Goal: Task Accomplishment & Management: Manage account settings

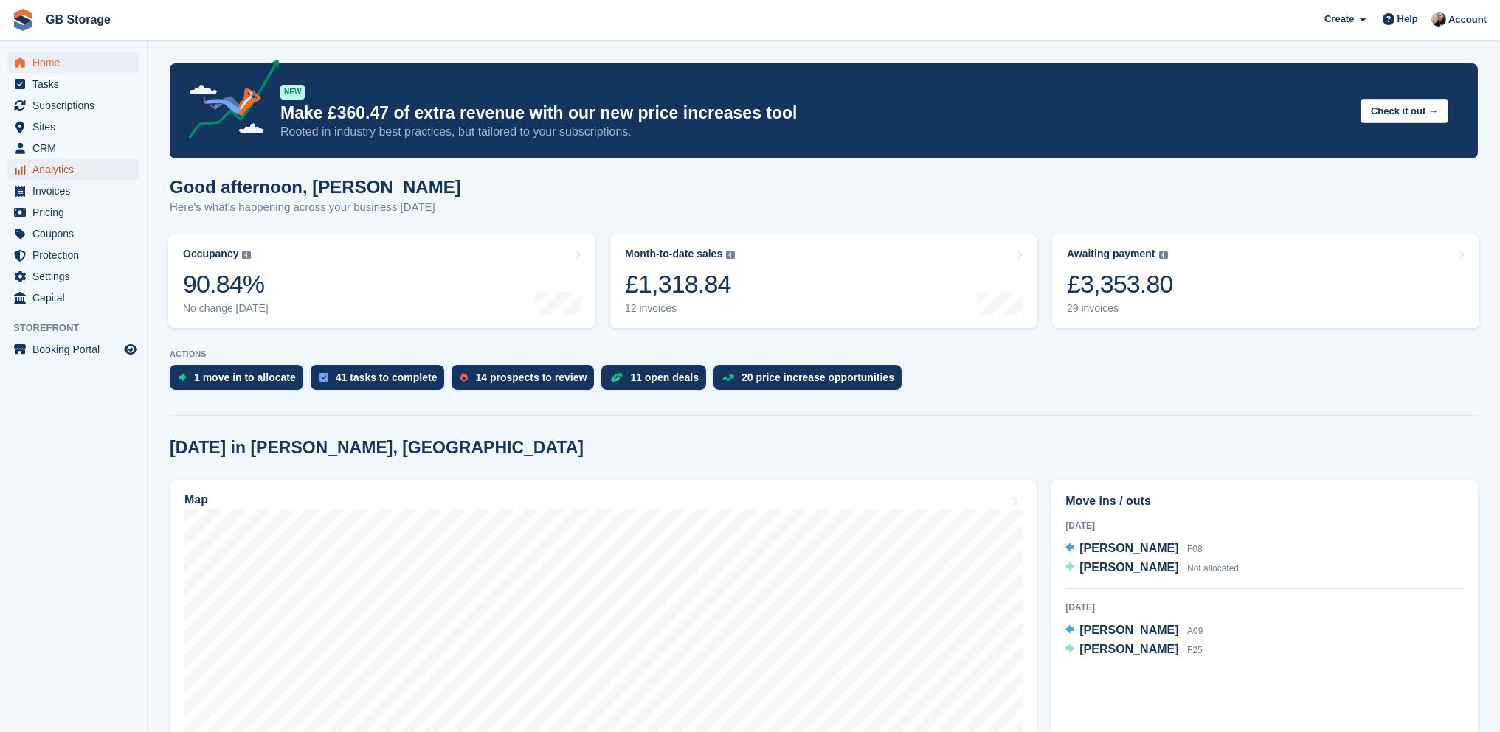
click at [68, 165] on span "Analytics" at bounding box center [76, 169] width 89 height 21
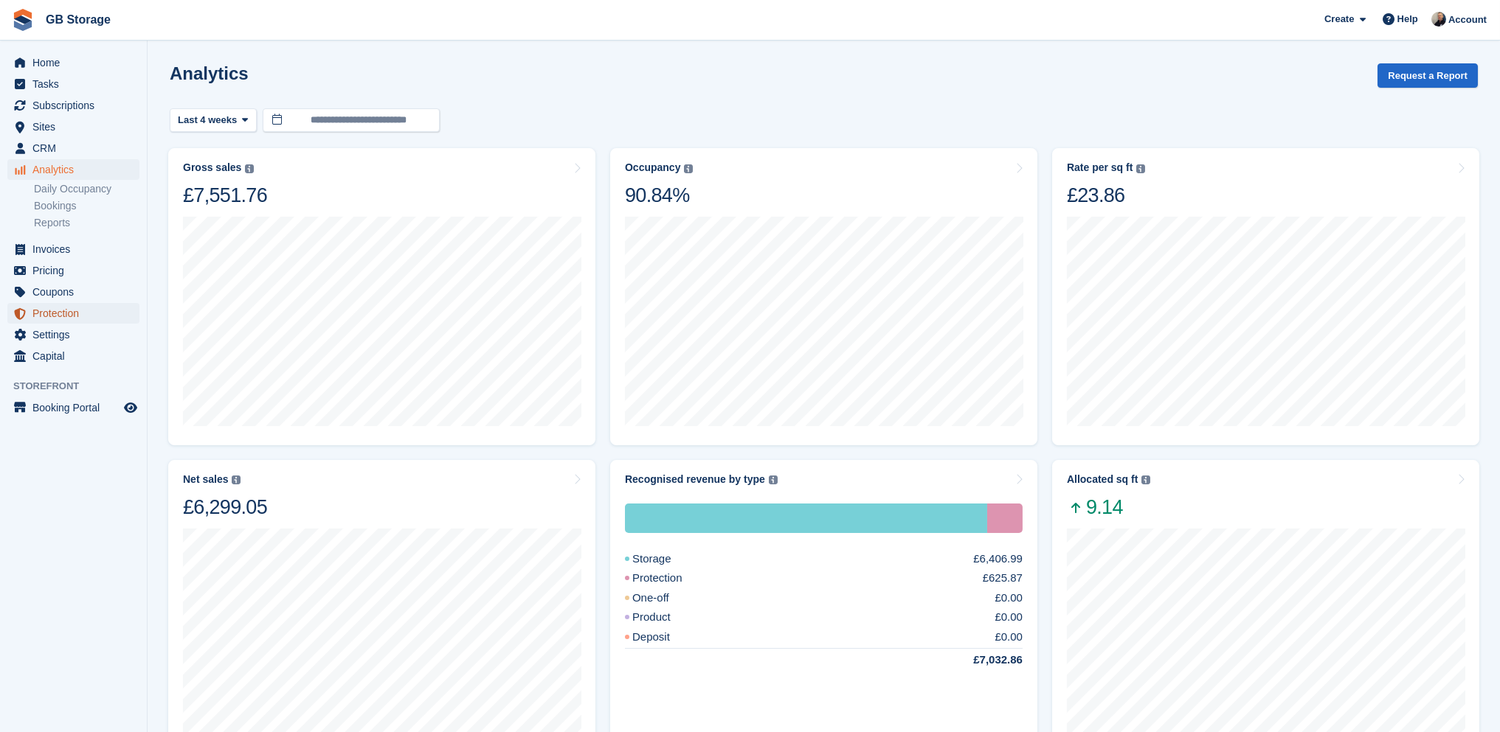
click at [74, 307] on span "Protection" at bounding box center [76, 313] width 89 height 21
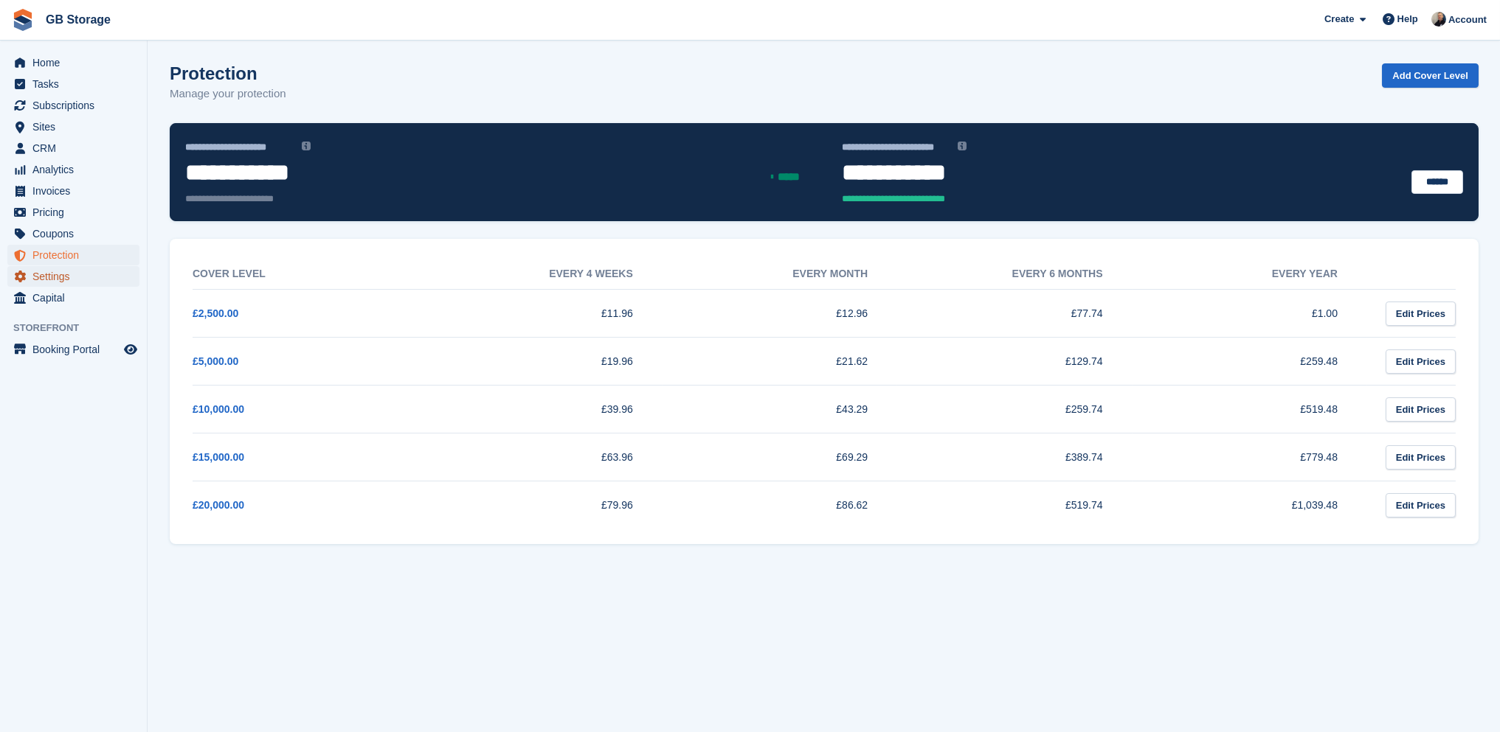
click at [60, 277] on span "Settings" at bounding box center [76, 276] width 89 height 21
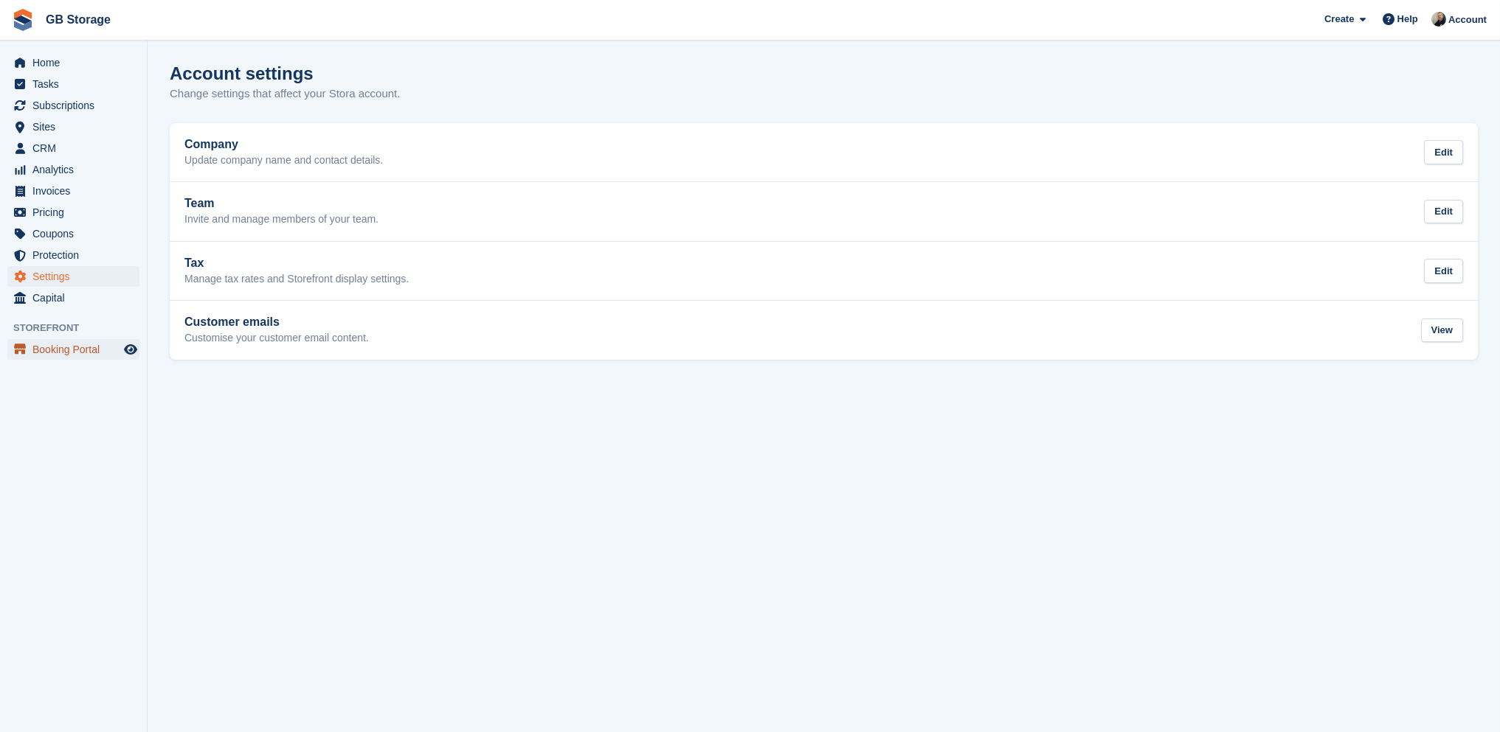
click at [66, 345] on span "Booking Portal" at bounding box center [76, 349] width 89 height 21
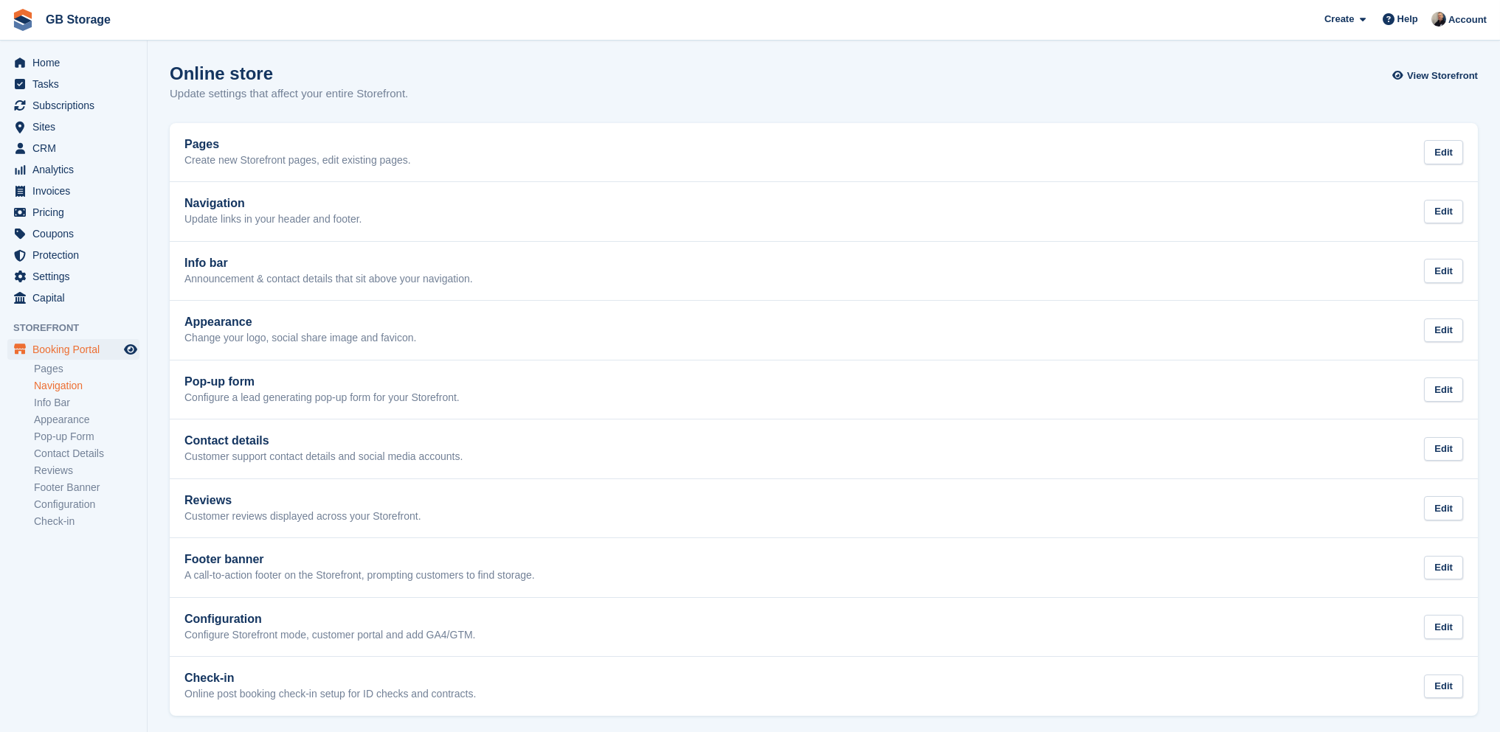
click at [61, 387] on link "Navigation" at bounding box center [86, 386] width 105 height 14
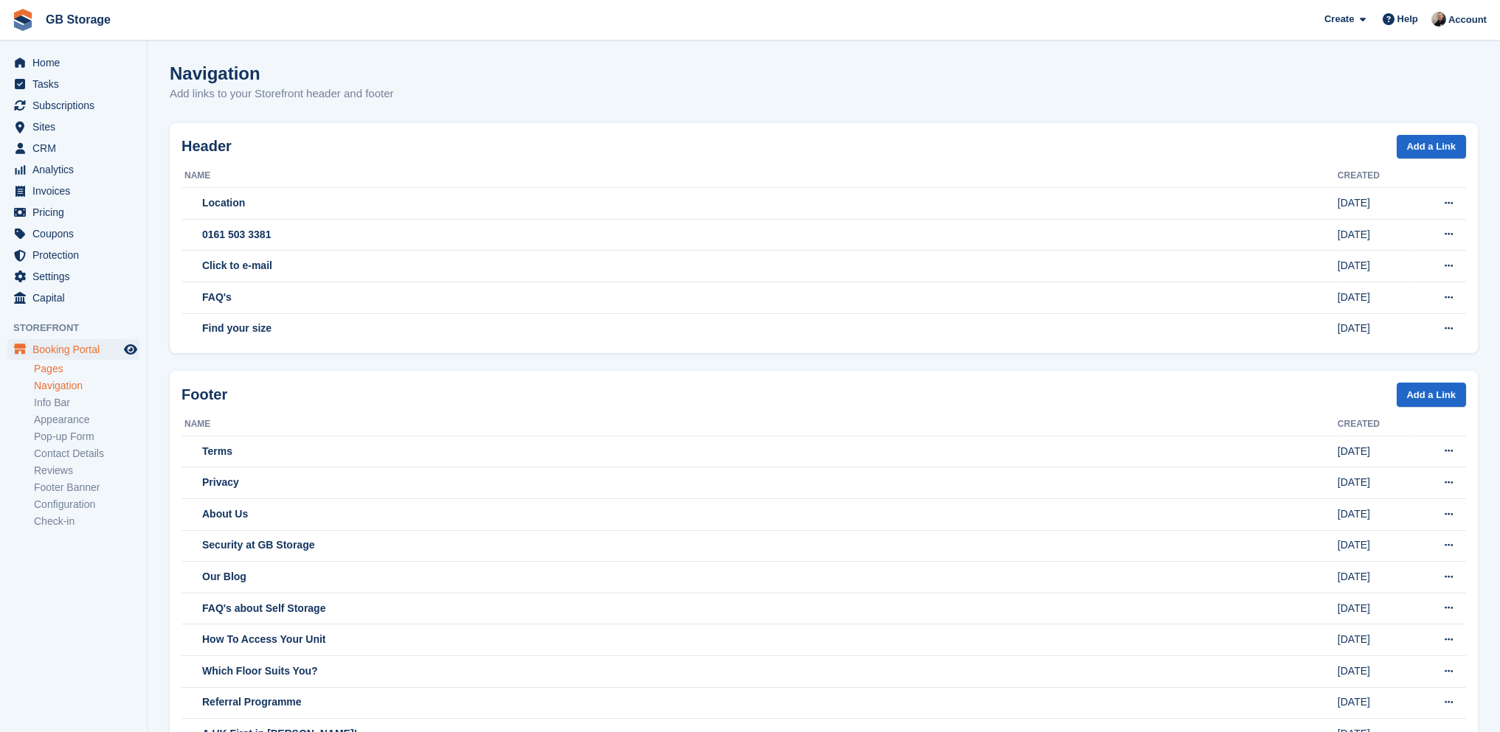
click at [58, 368] on link "Pages" at bounding box center [86, 369] width 105 height 14
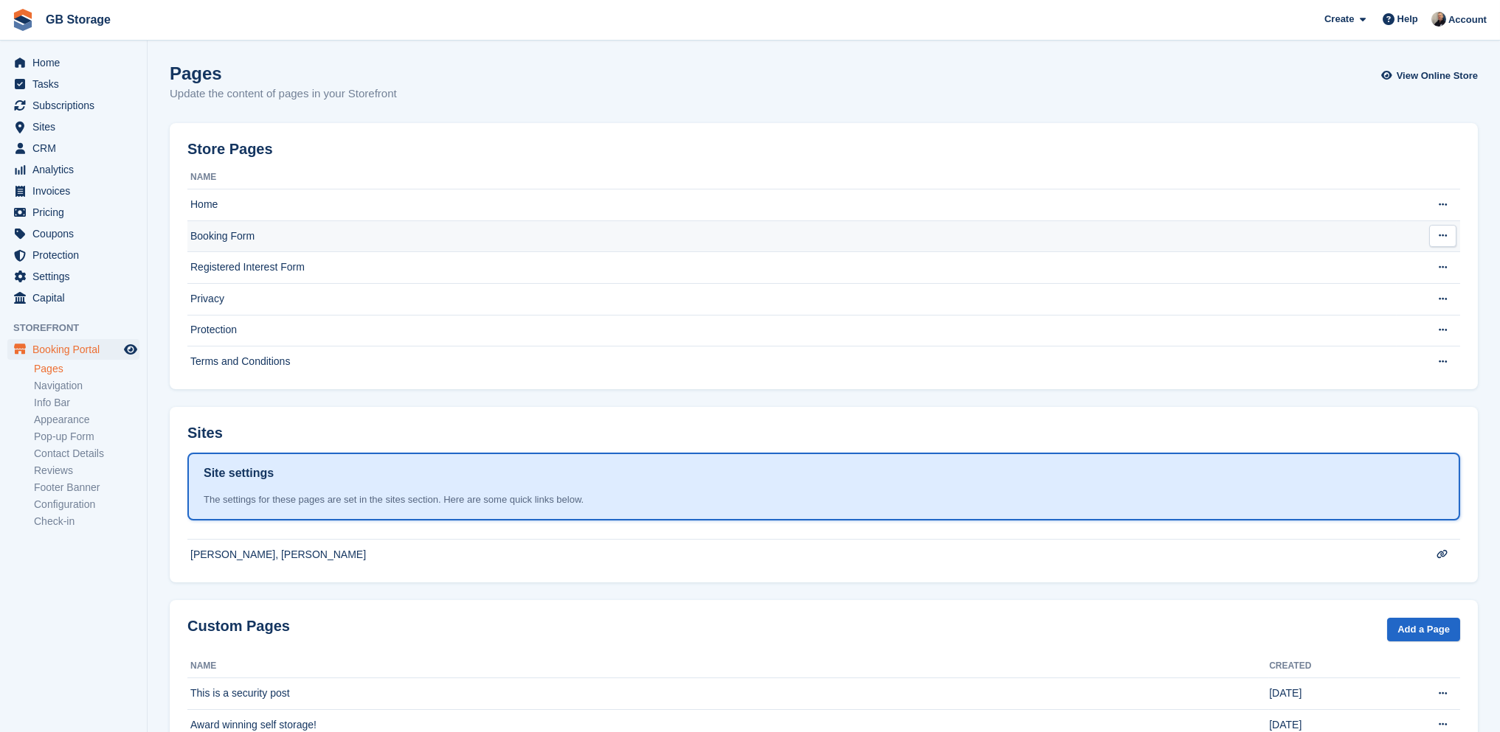
click at [226, 230] on td "Booking Form" at bounding box center [791, 237] width 1209 height 32
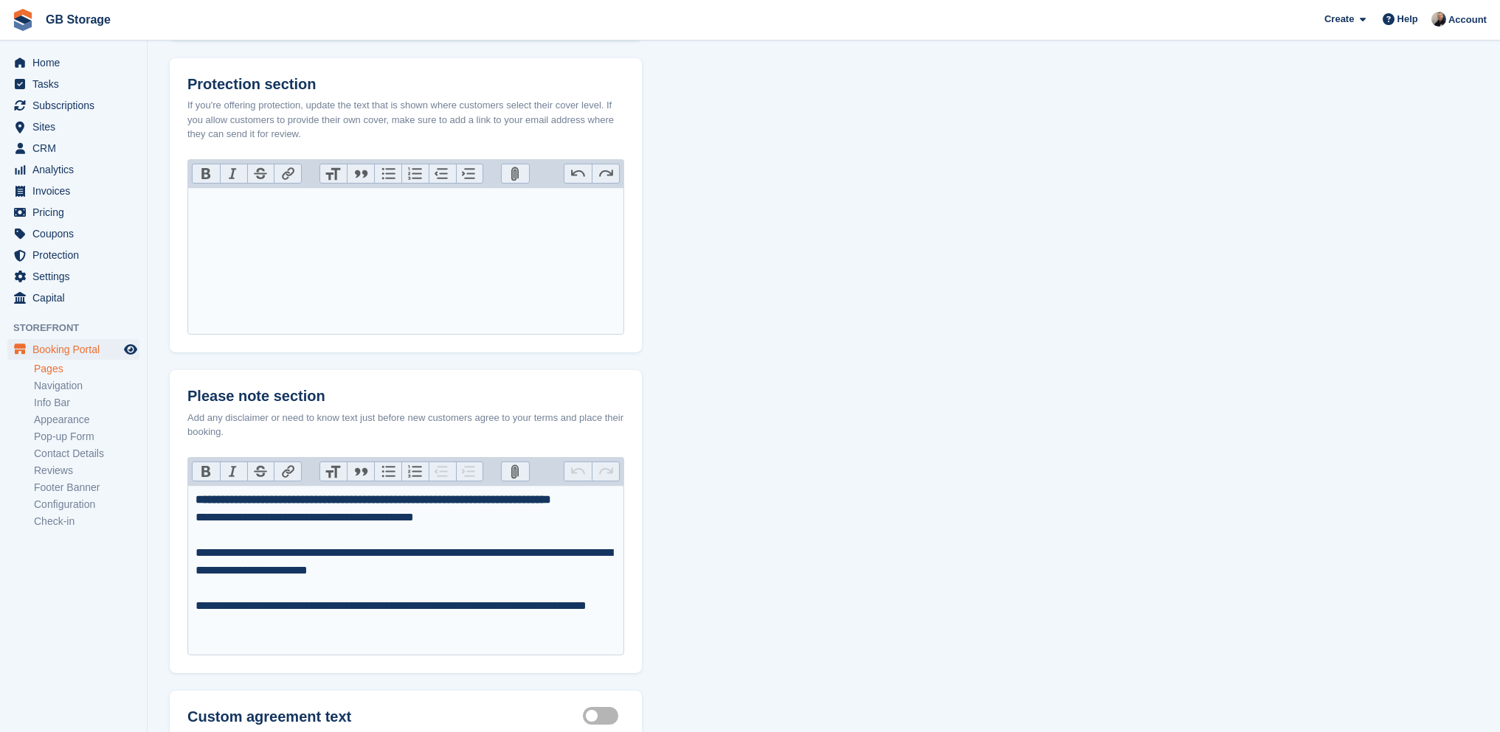
scroll to position [507, 0]
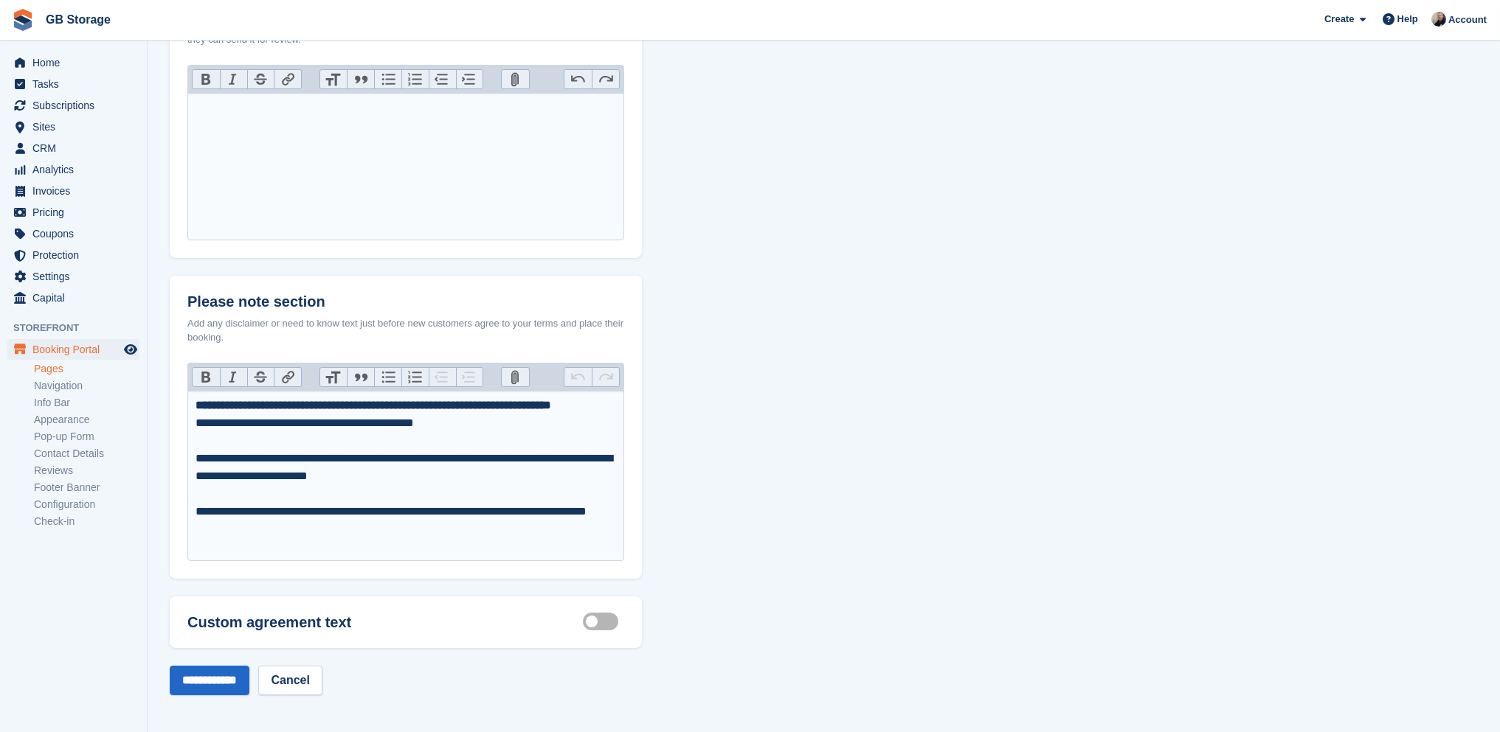
click at [592, 623] on label "Customisable terms active" at bounding box center [603, 622] width 41 height 2
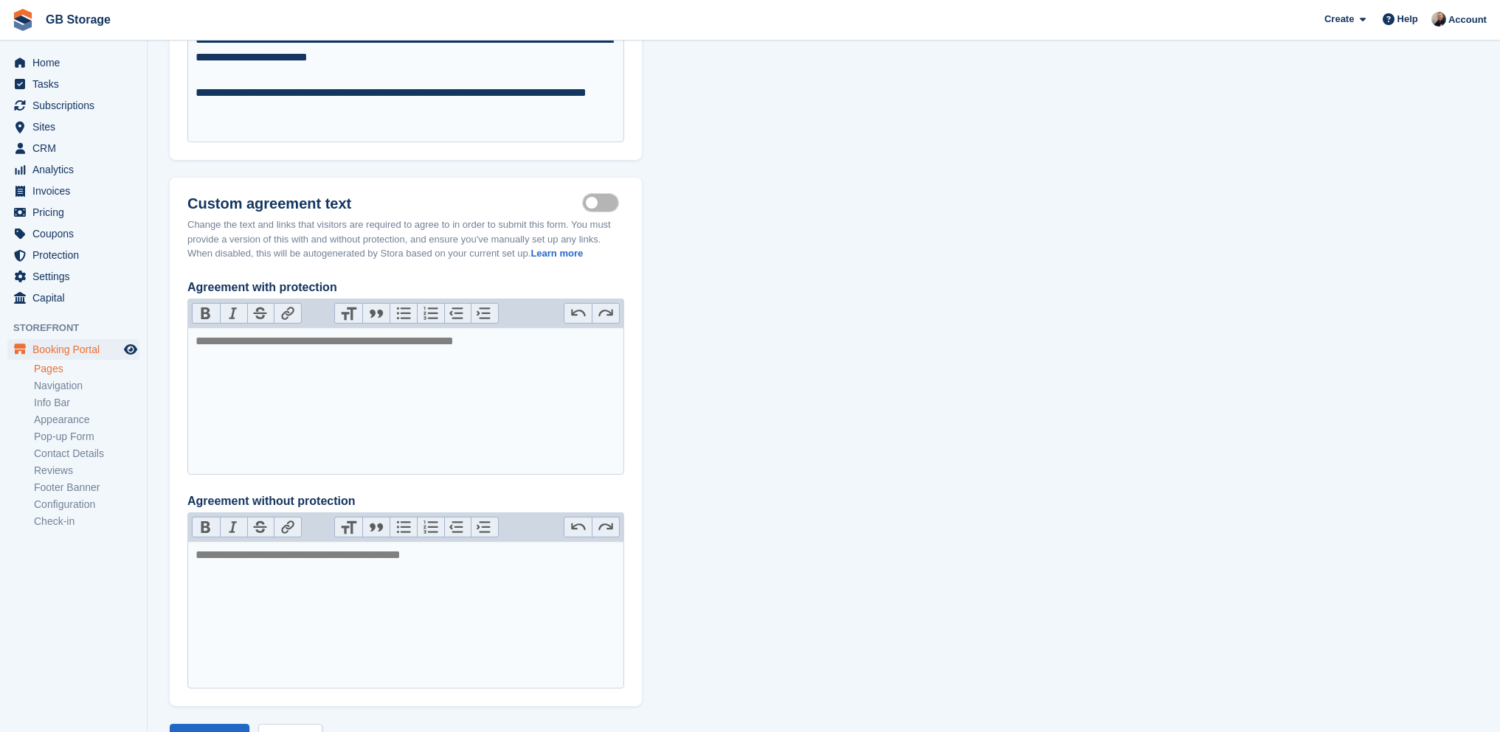
scroll to position [909, 0]
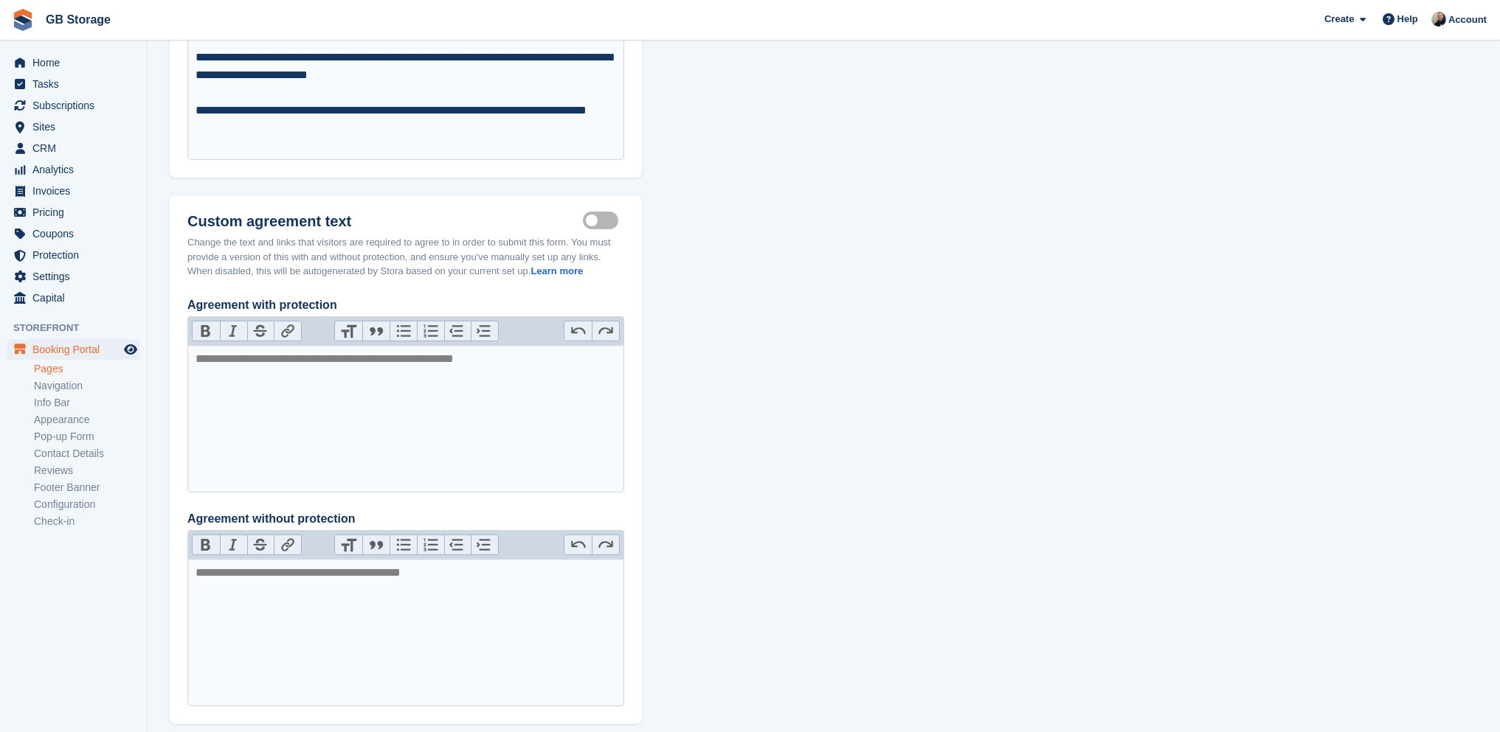
click at [600, 222] on label "Customisable terms active" at bounding box center [603, 221] width 41 height 2
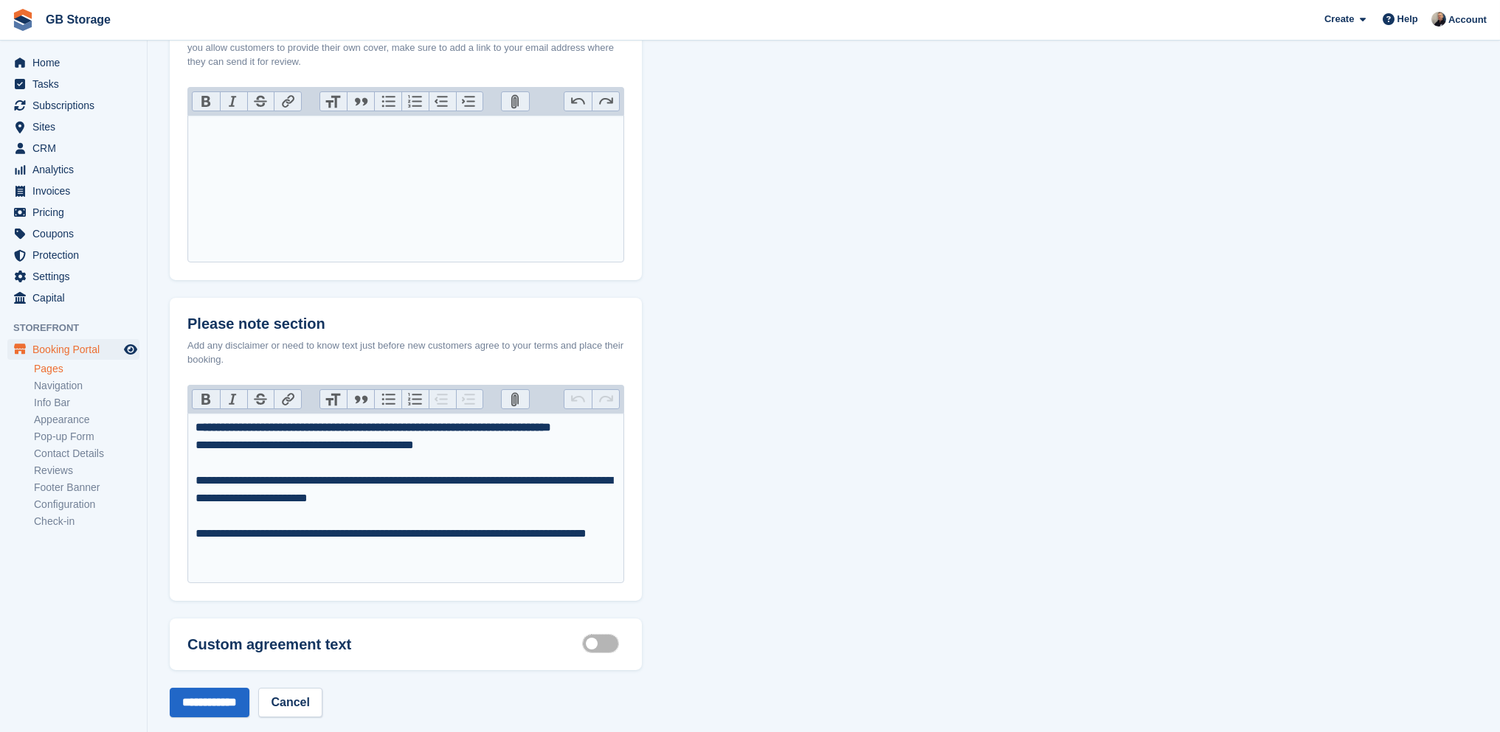
scroll to position [507, 0]
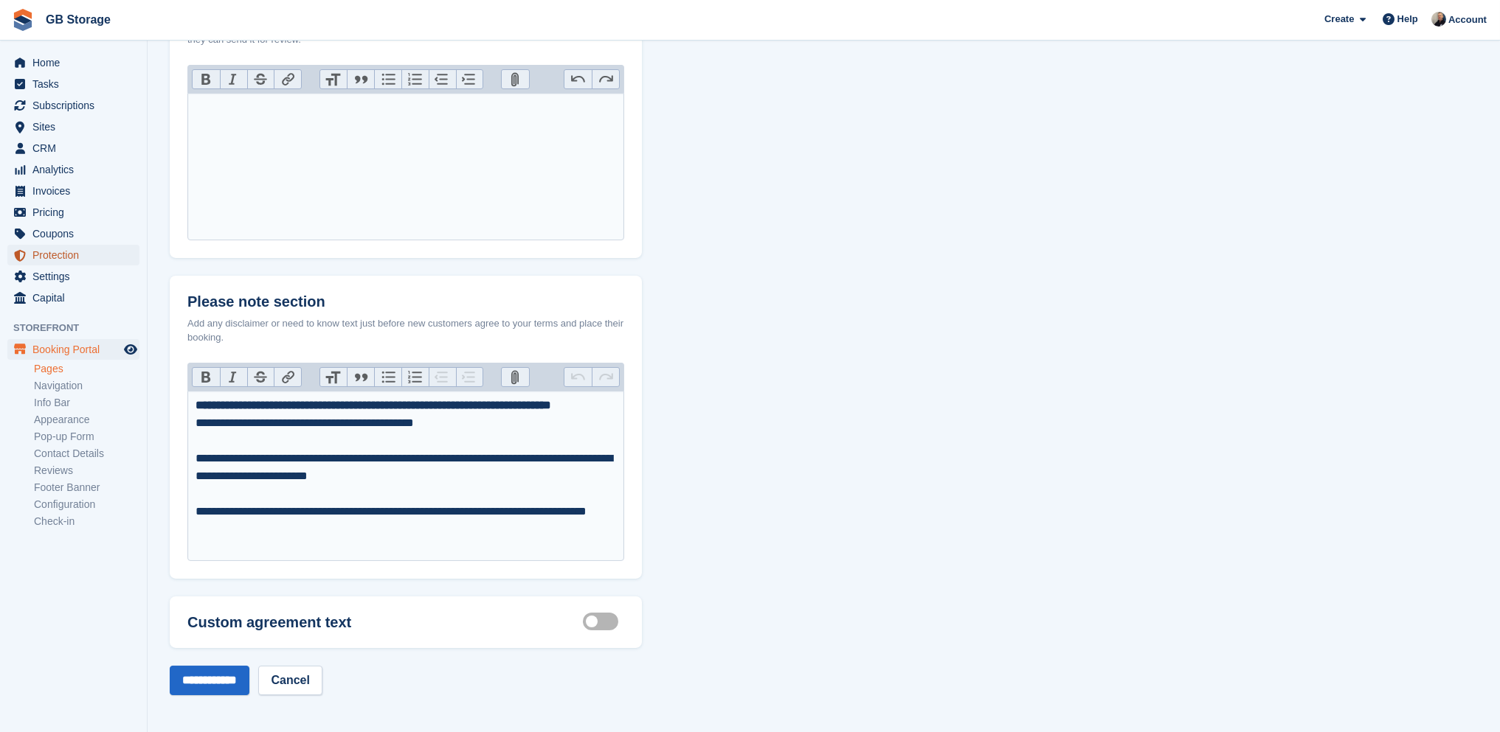
click at [69, 254] on span "Protection" at bounding box center [76, 255] width 89 height 21
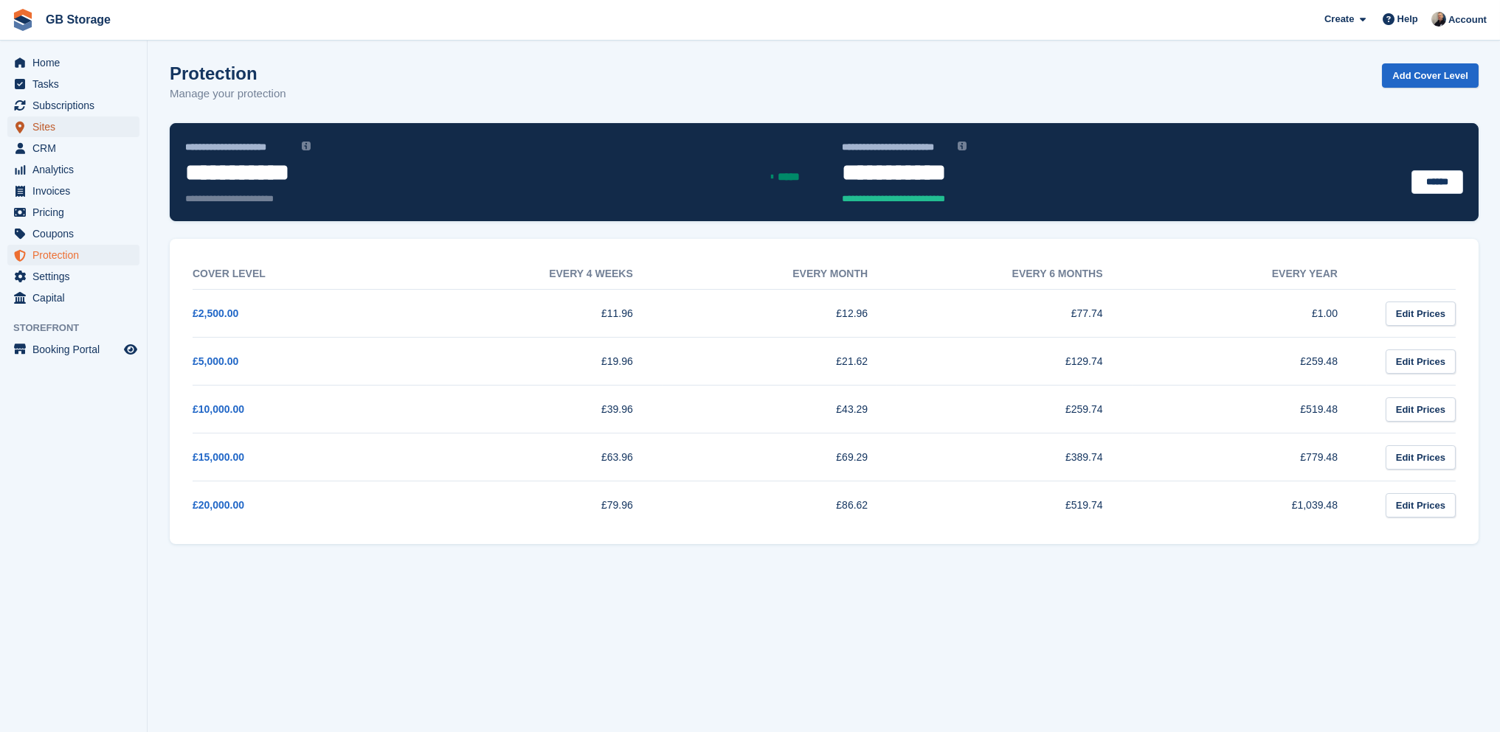
click at [37, 122] on span "Sites" at bounding box center [76, 127] width 89 height 21
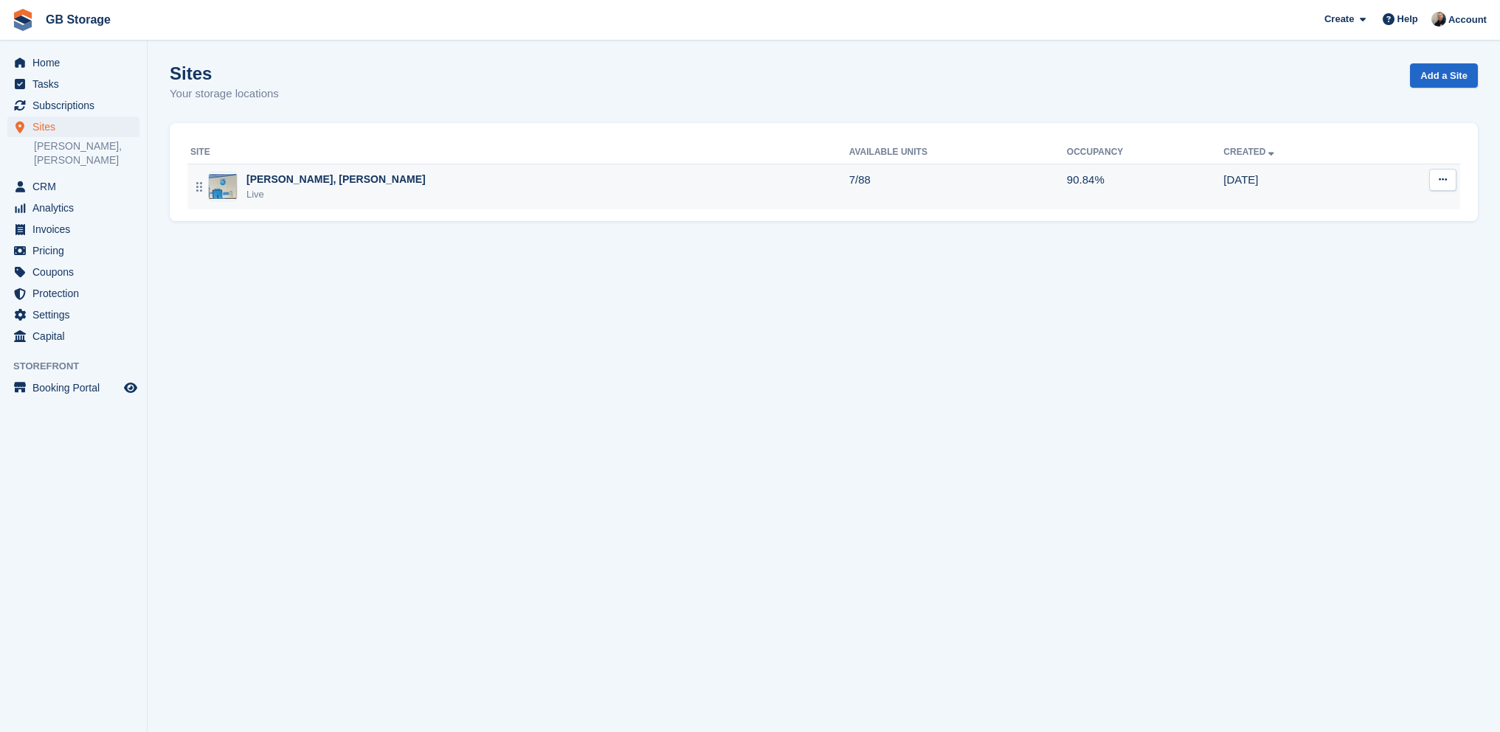
click at [1436, 179] on button at bounding box center [1442, 180] width 27 height 22
click at [1415, 208] on p "Edit site" at bounding box center [1385, 208] width 128 height 19
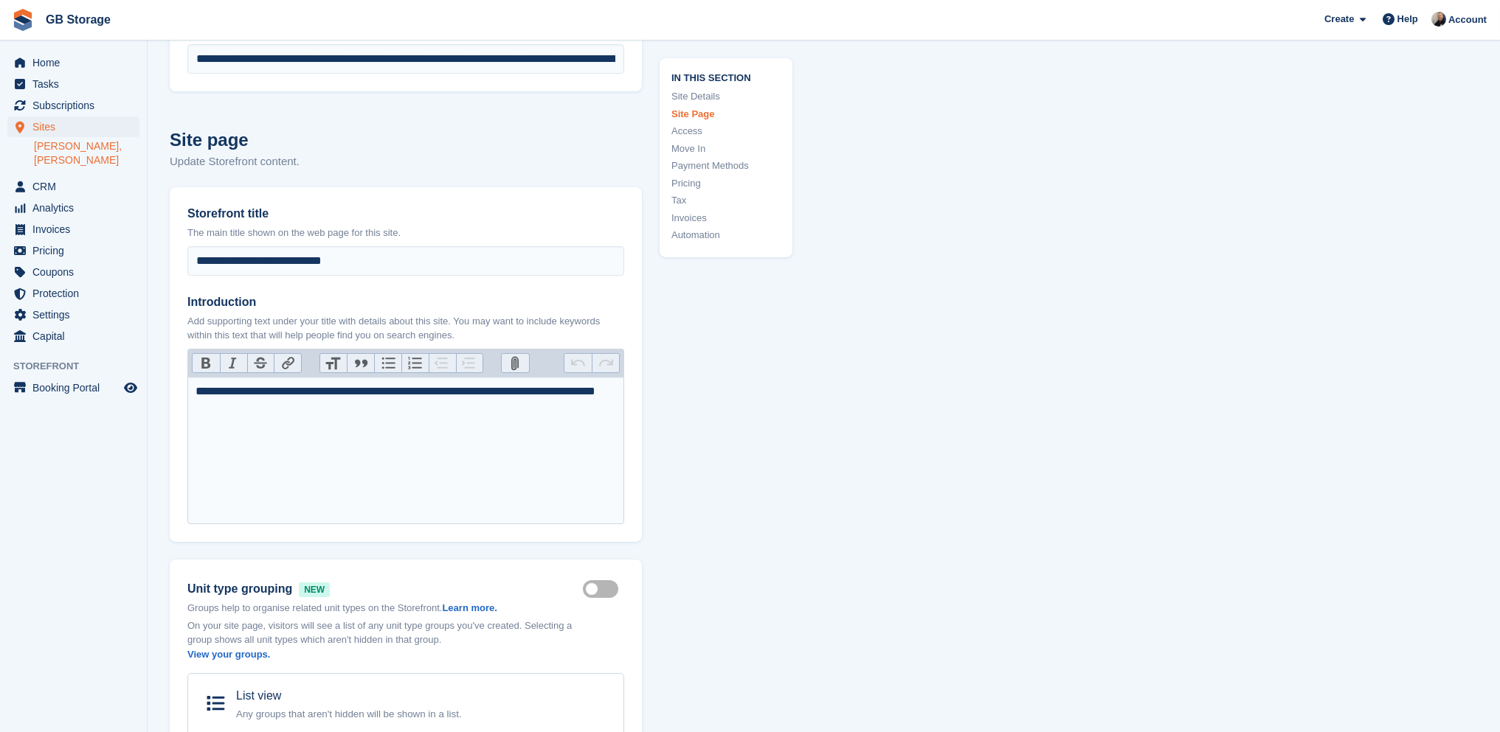
scroll to position [738, 0]
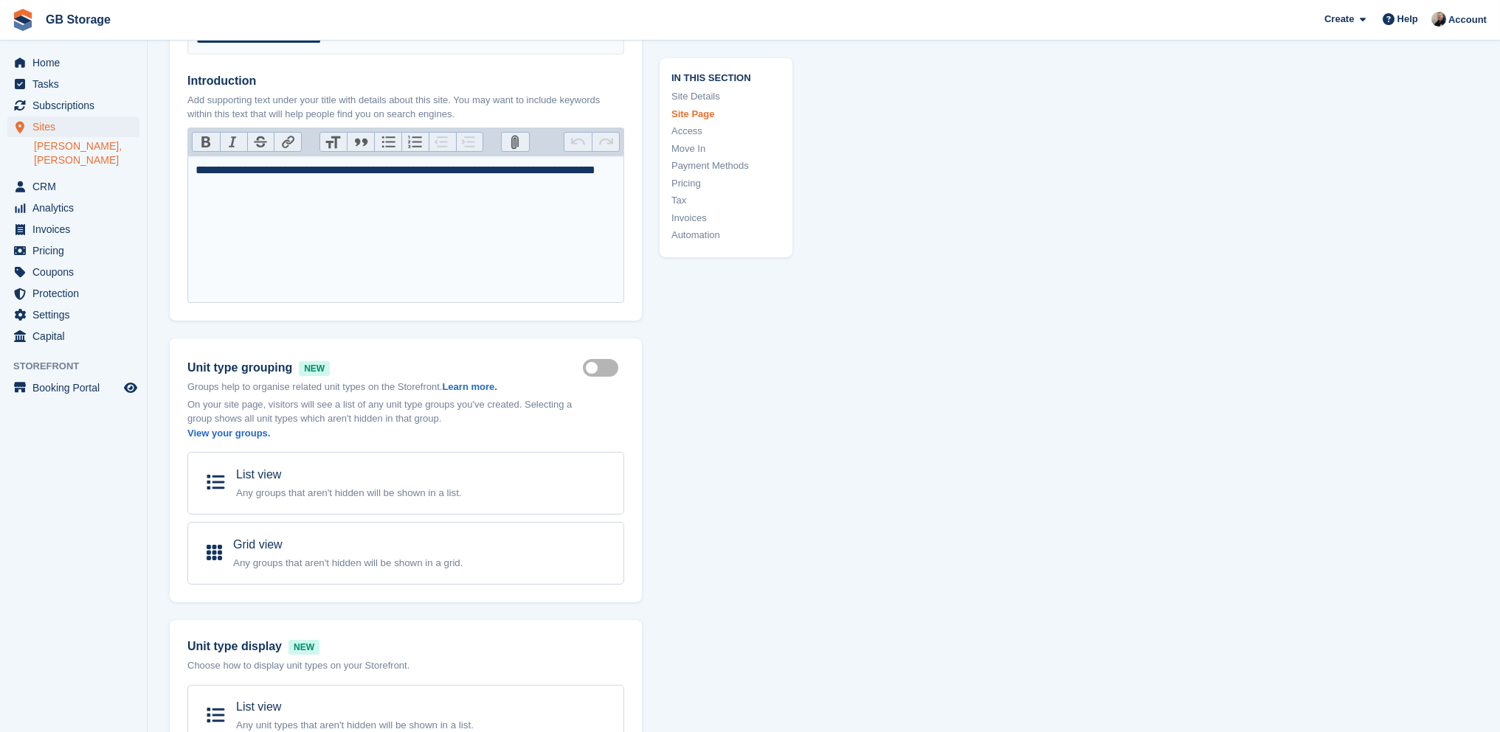
click at [691, 184] on link "Pricing" at bounding box center [725, 183] width 109 height 15
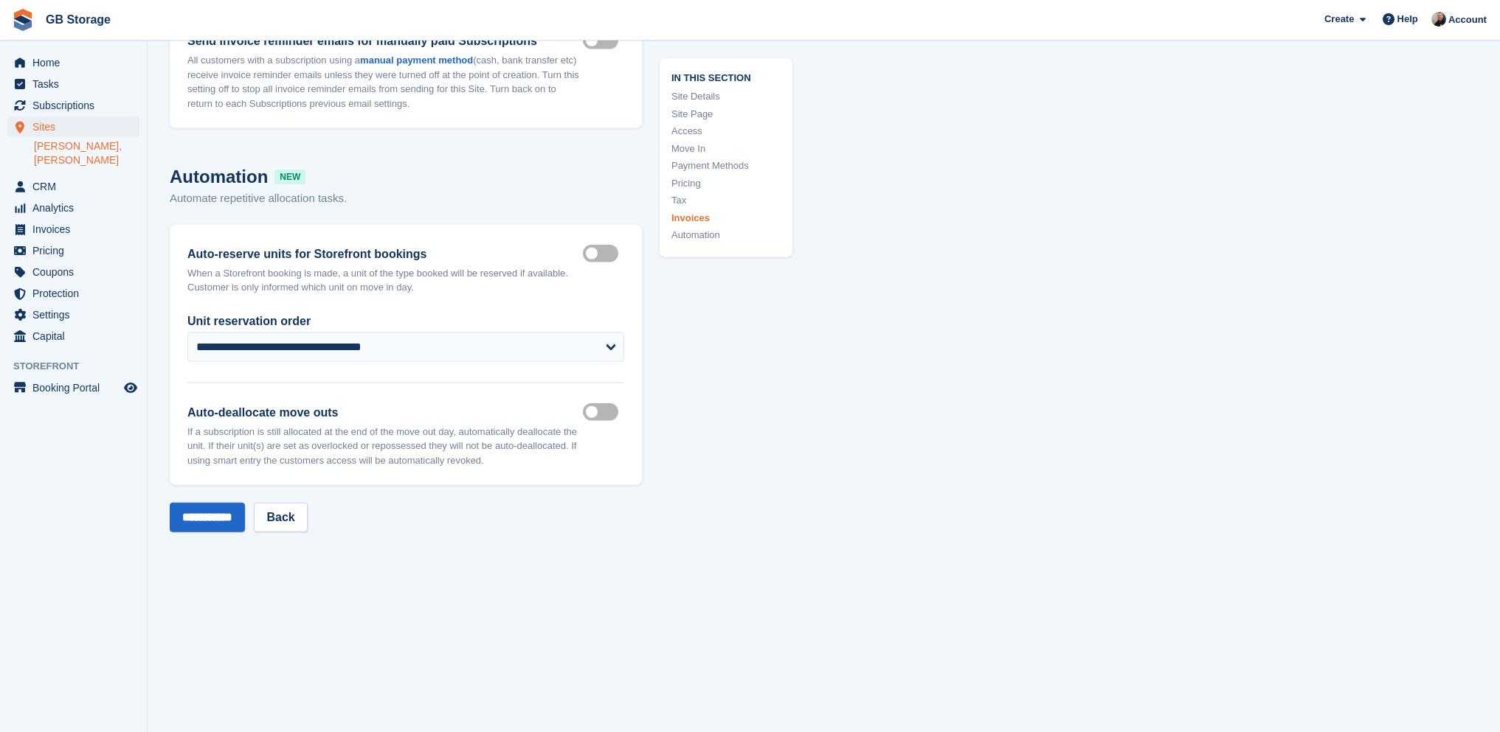
scroll to position [6888, 0]
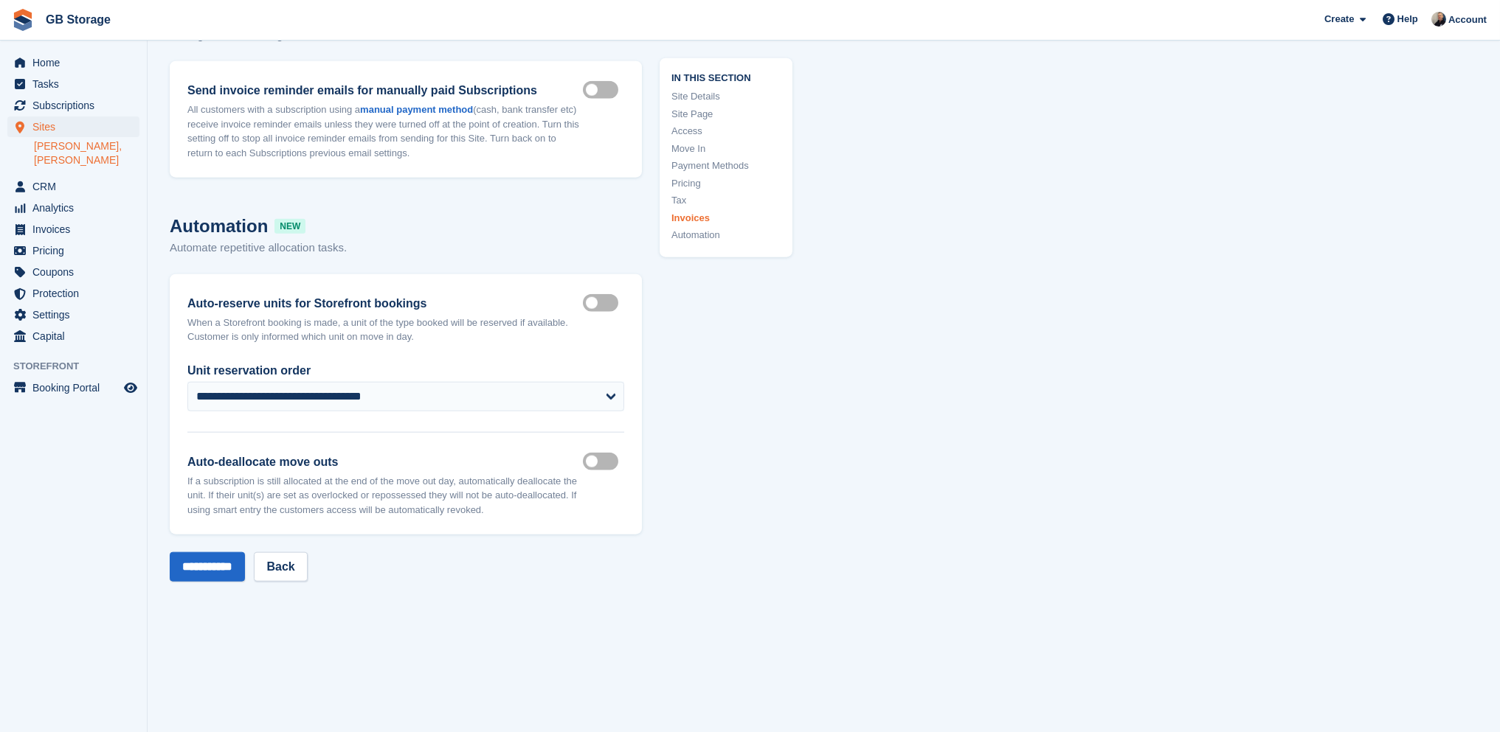
click at [77, 142] on link "[PERSON_NAME], [PERSON_NAME]" at bounding box center [86, 153] width 105 height 28
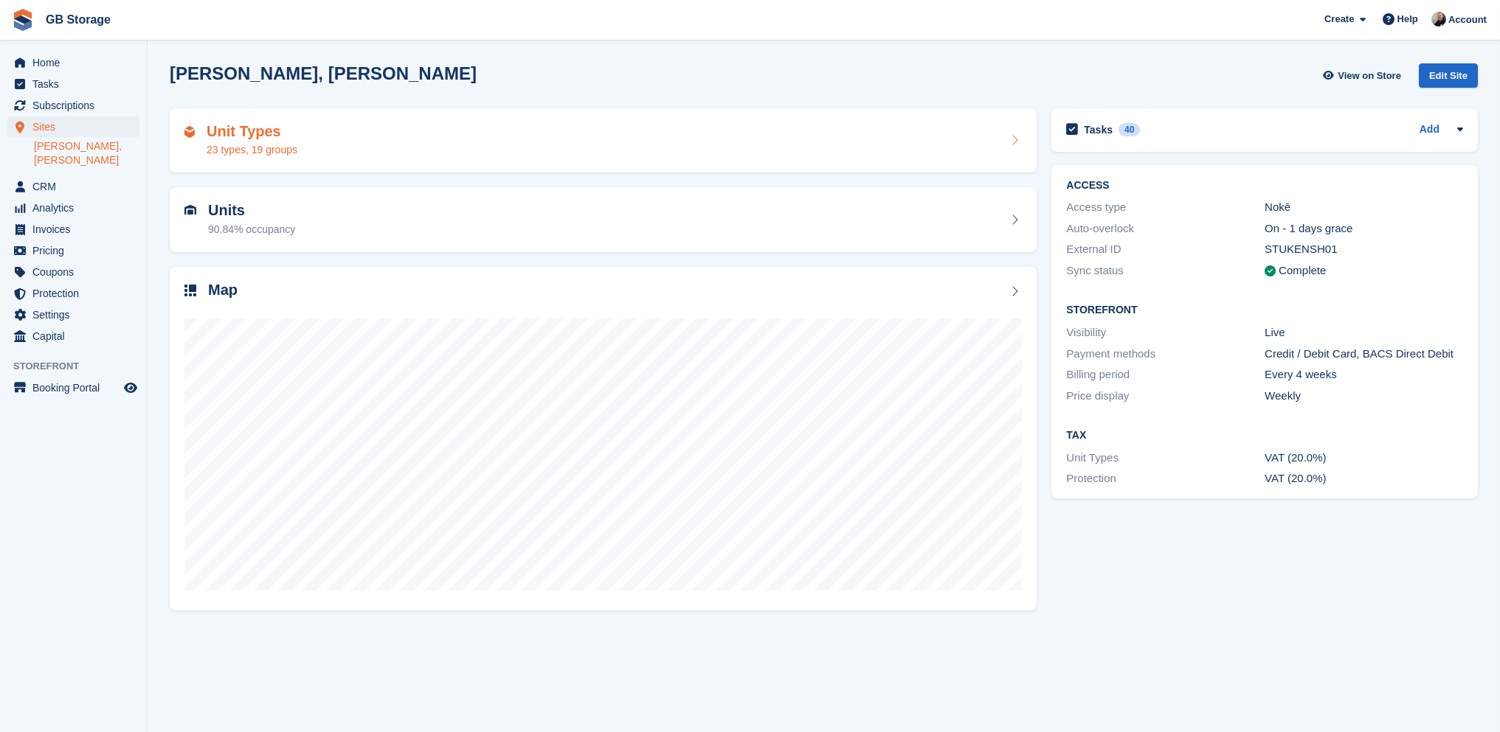
click at [870, 150] on div "Unit Types 23 types, 19 groups" at bounding box center [602, 140] width 837 height 35
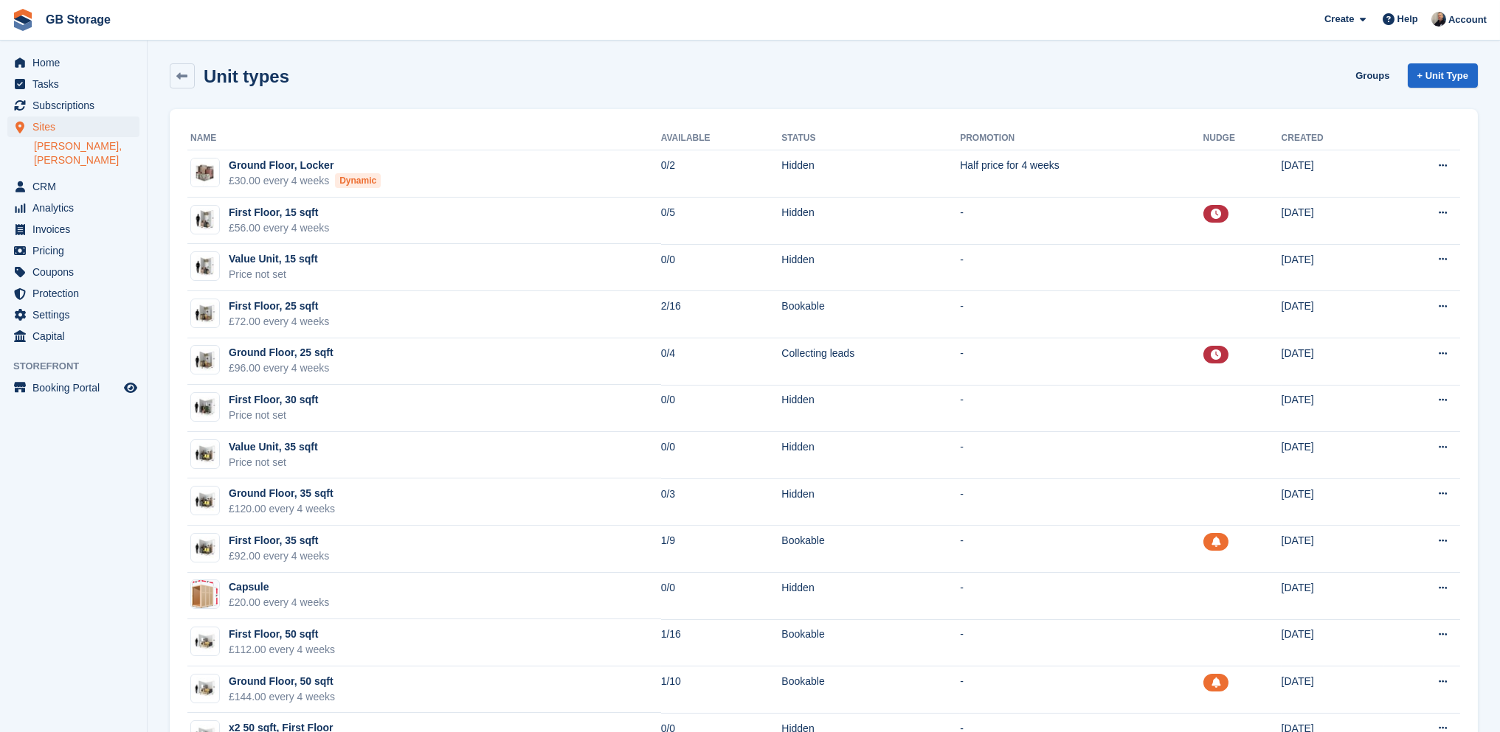
click at [72, 142] on link "[PERSON_NAME], [PERSON_NAME]" at bounding box center [86, 153] width 105 height 28
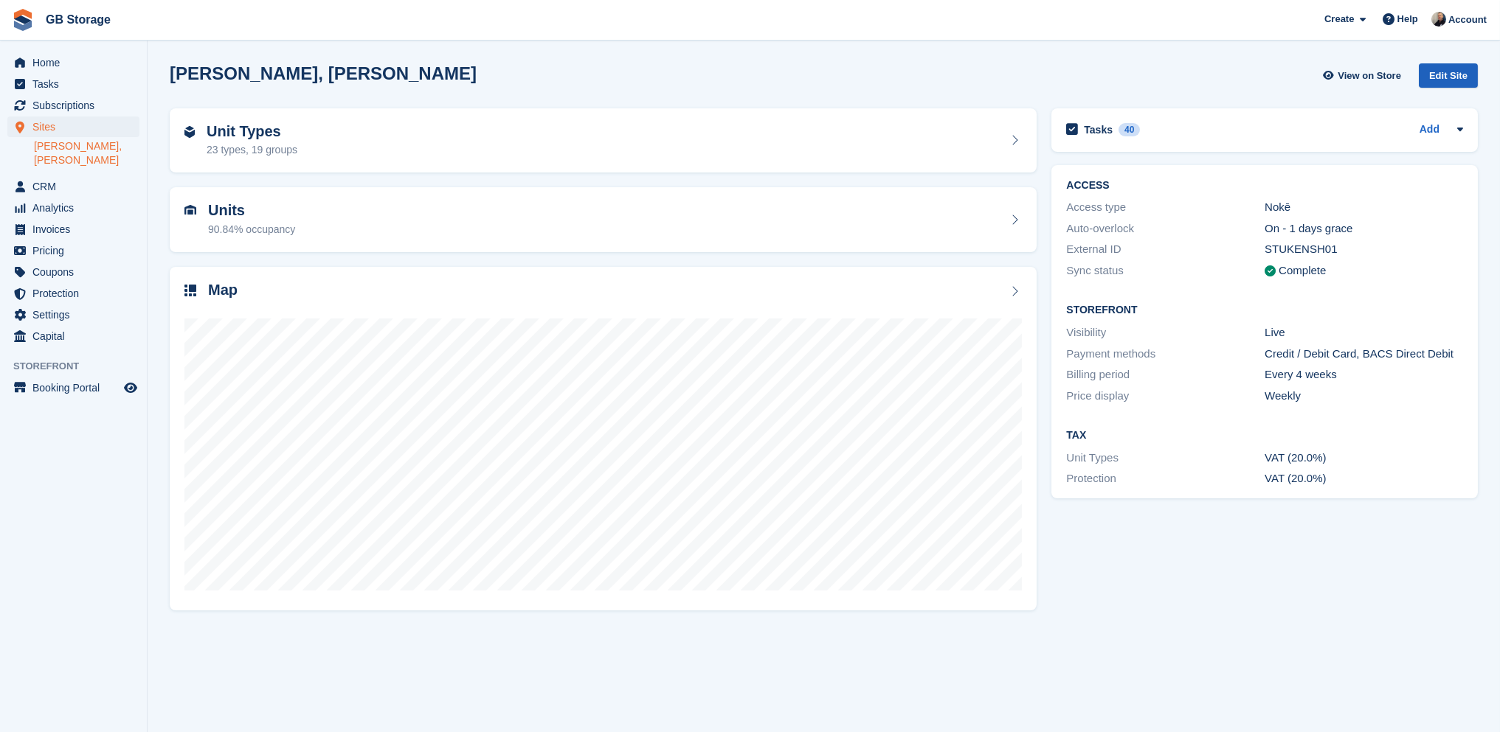
click at [1445, 74] on div "Edit Site" at bounding box center [1447, 75] width 59 height 24
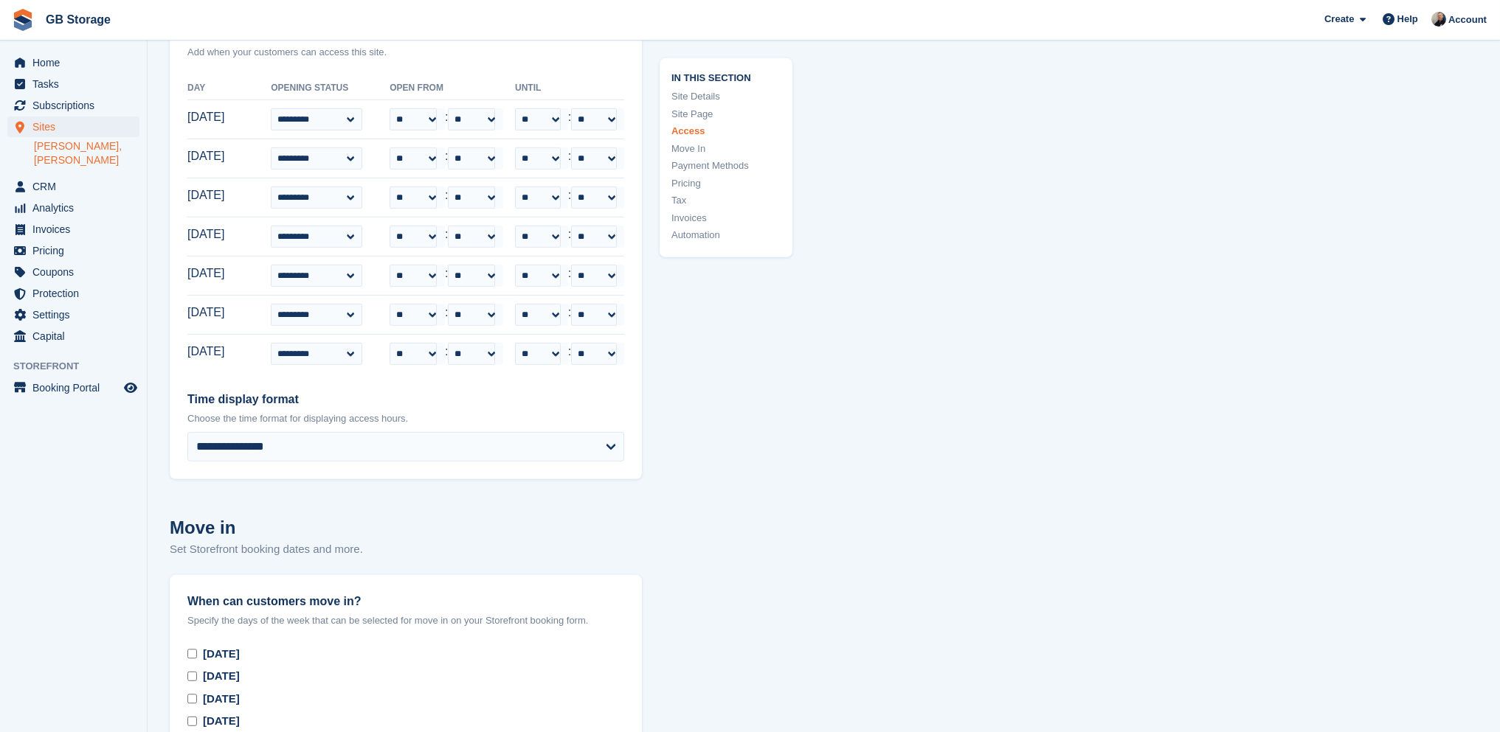
scroll to position [4131, 0]
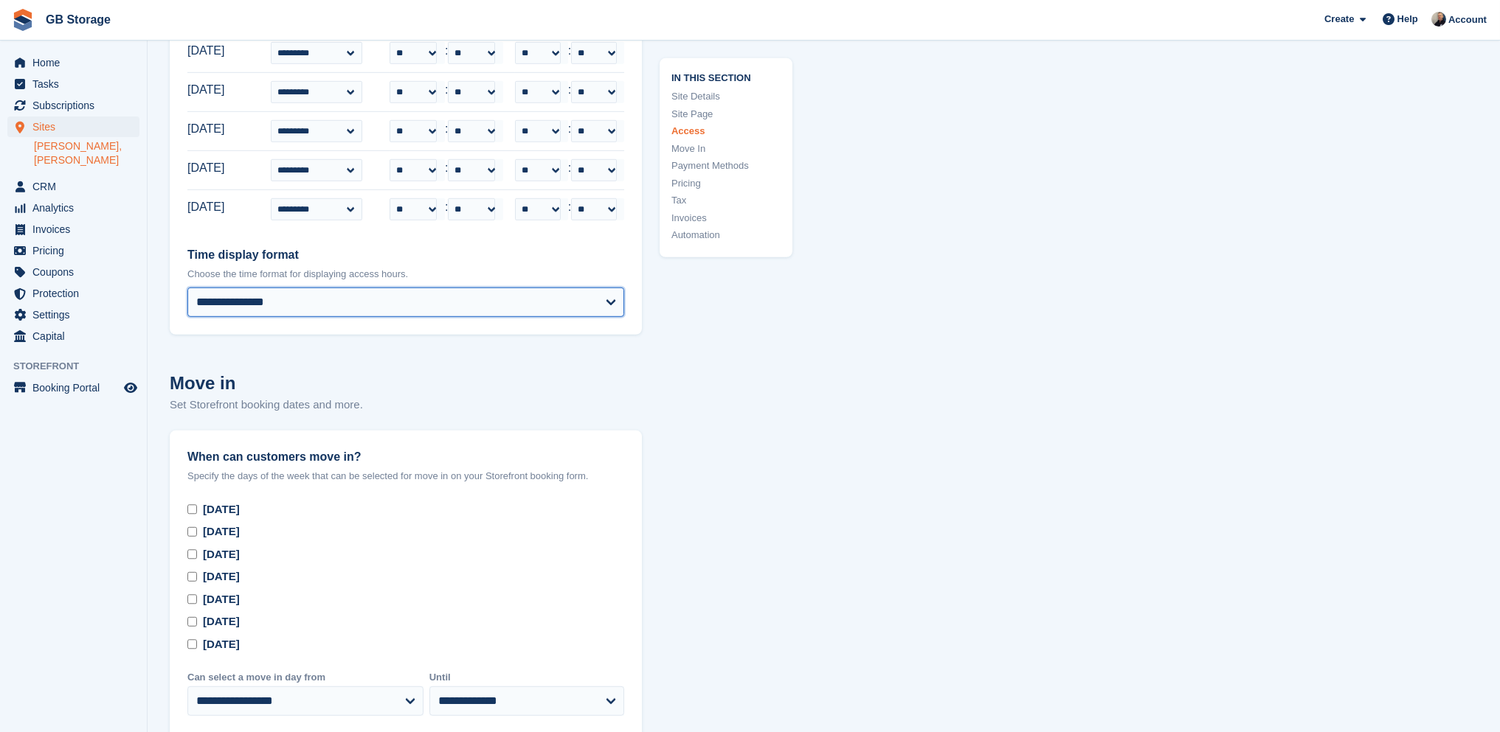
click at [569, 288] on select "**********" at bounding box center [405, 303] width 437 height 30
select select "***"
click at [187, 288] on select "**********" at bounding box center [405, 303] width 437 height 30
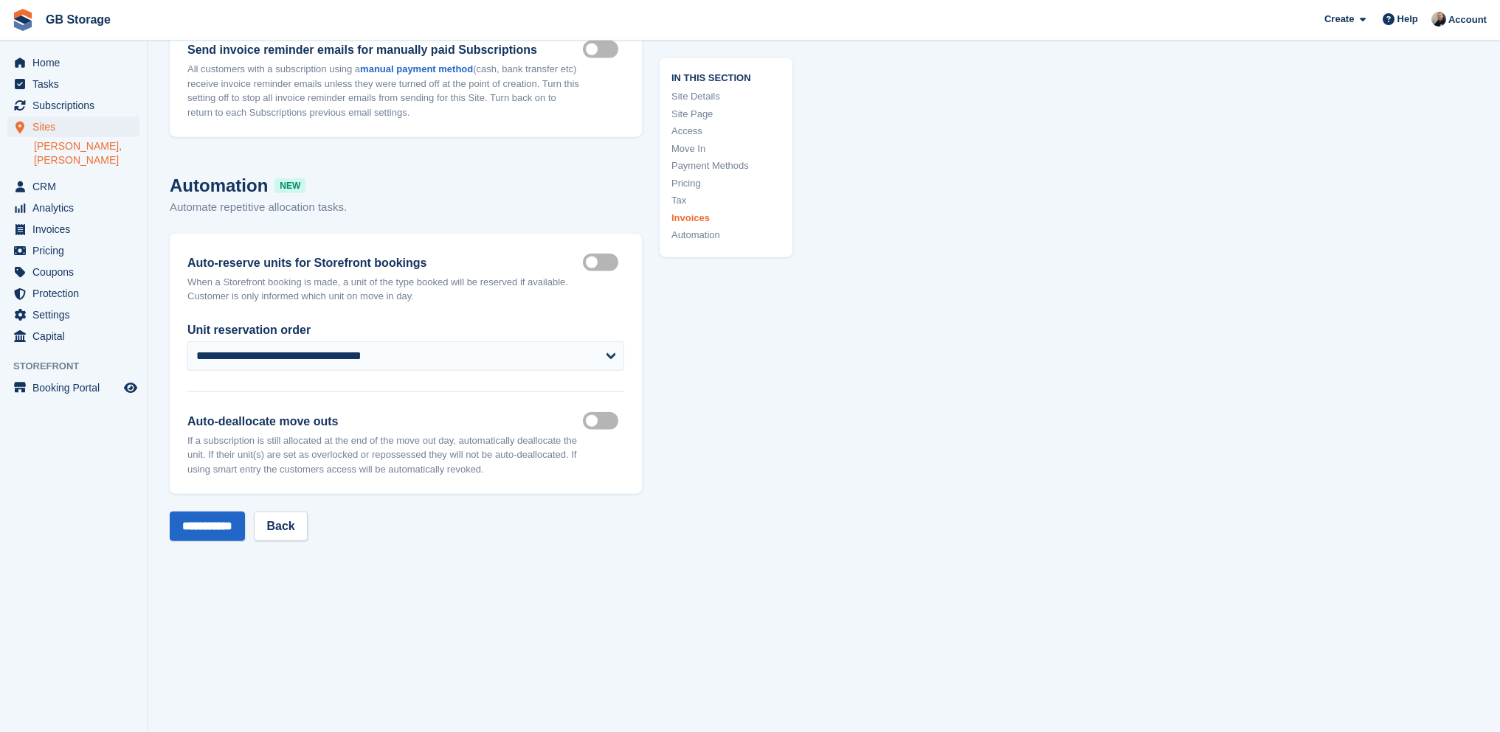
scroll to position [6933, 0]
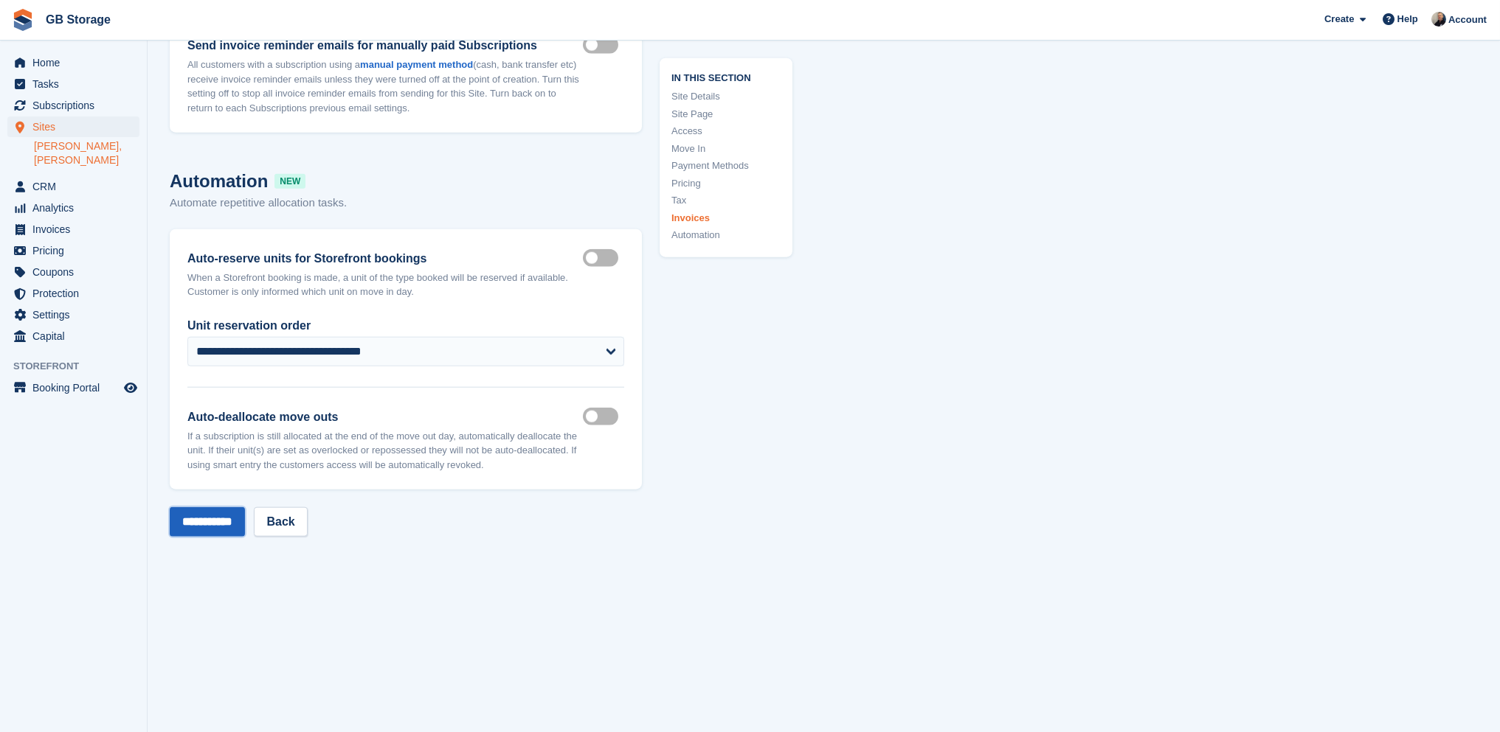
click at [220, 507] on input "**********" at bounding box center [207, 522] width 75 height 30
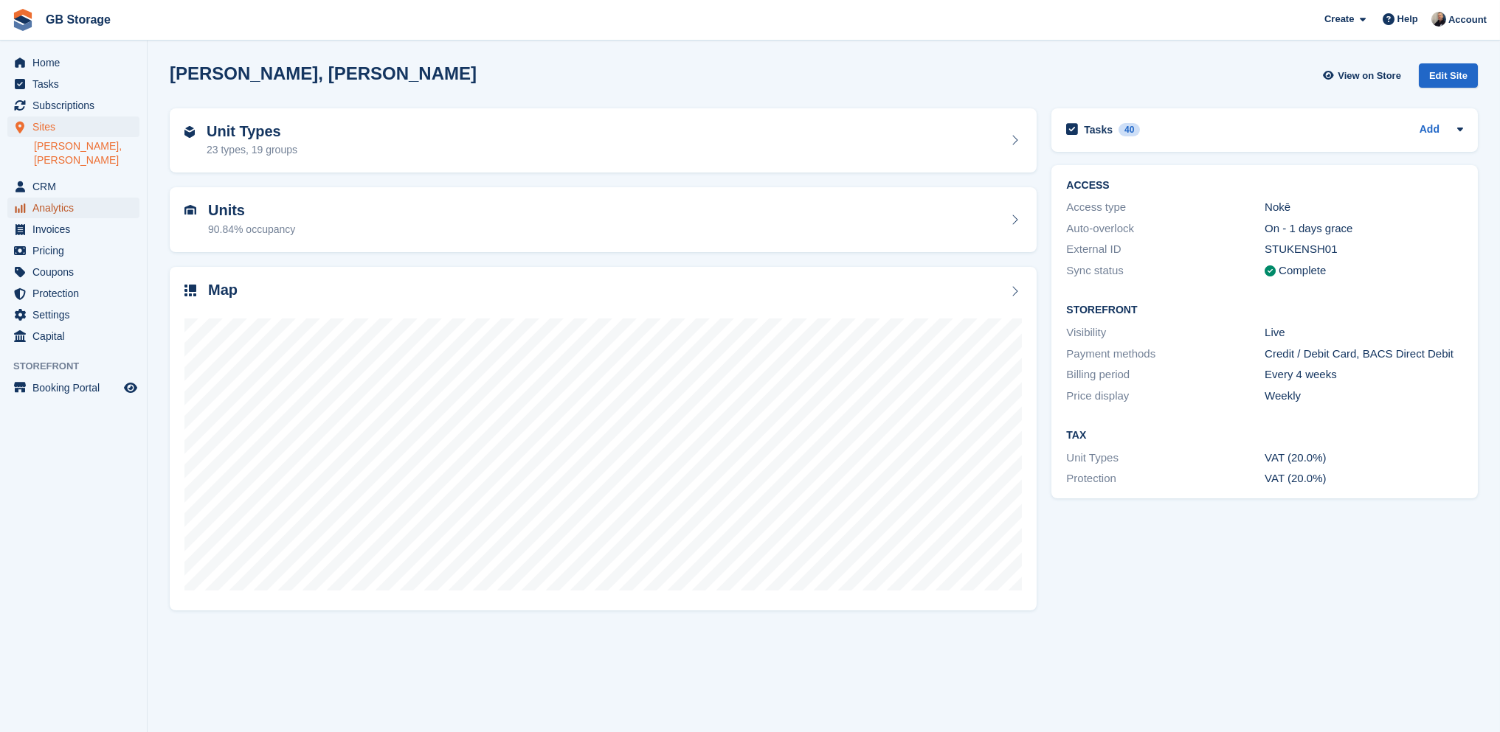
click at [72, 198] on span "Analytics" at bounding box center [76, 208] width 89 height 21
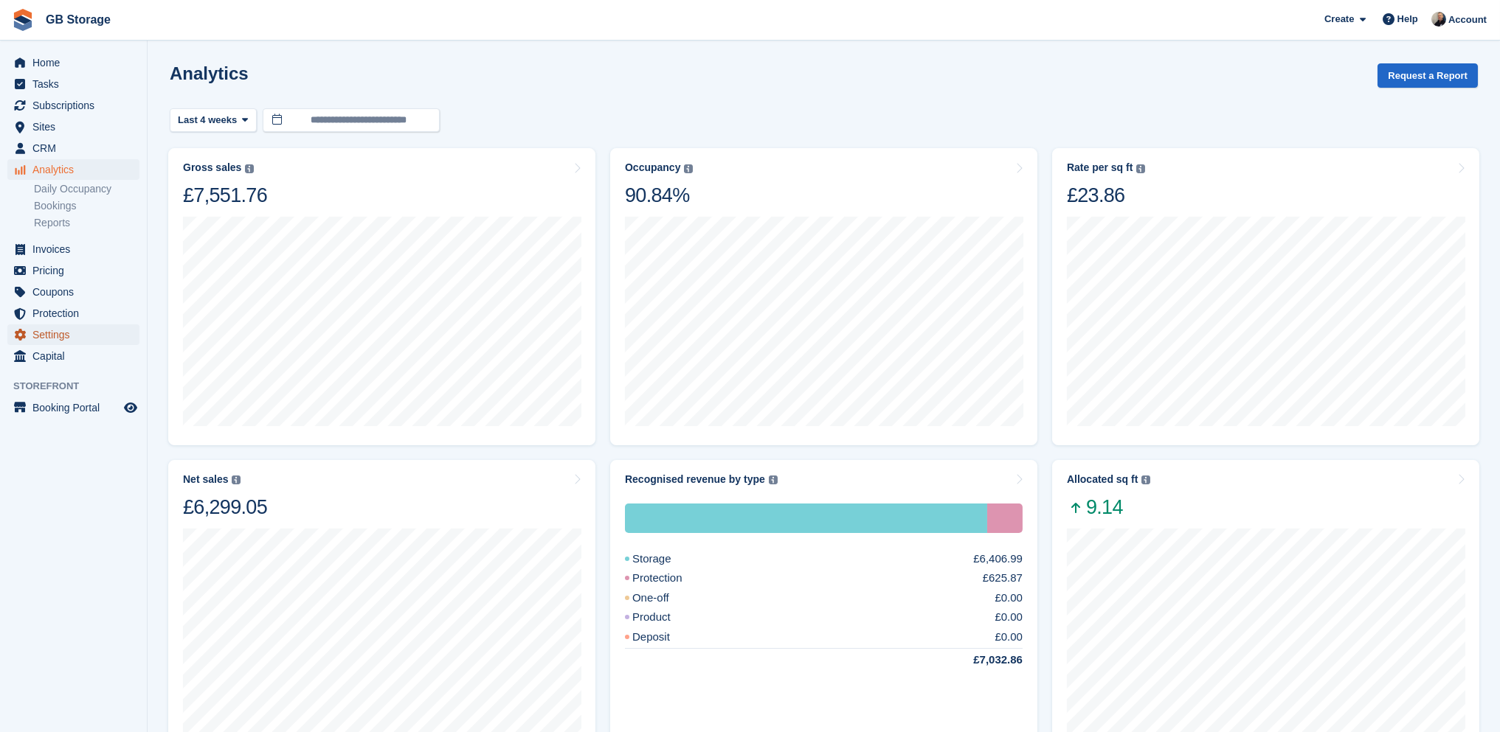
click at [60, 336] on span "Settings" at bounding box center [76, 335] width 89 height 21
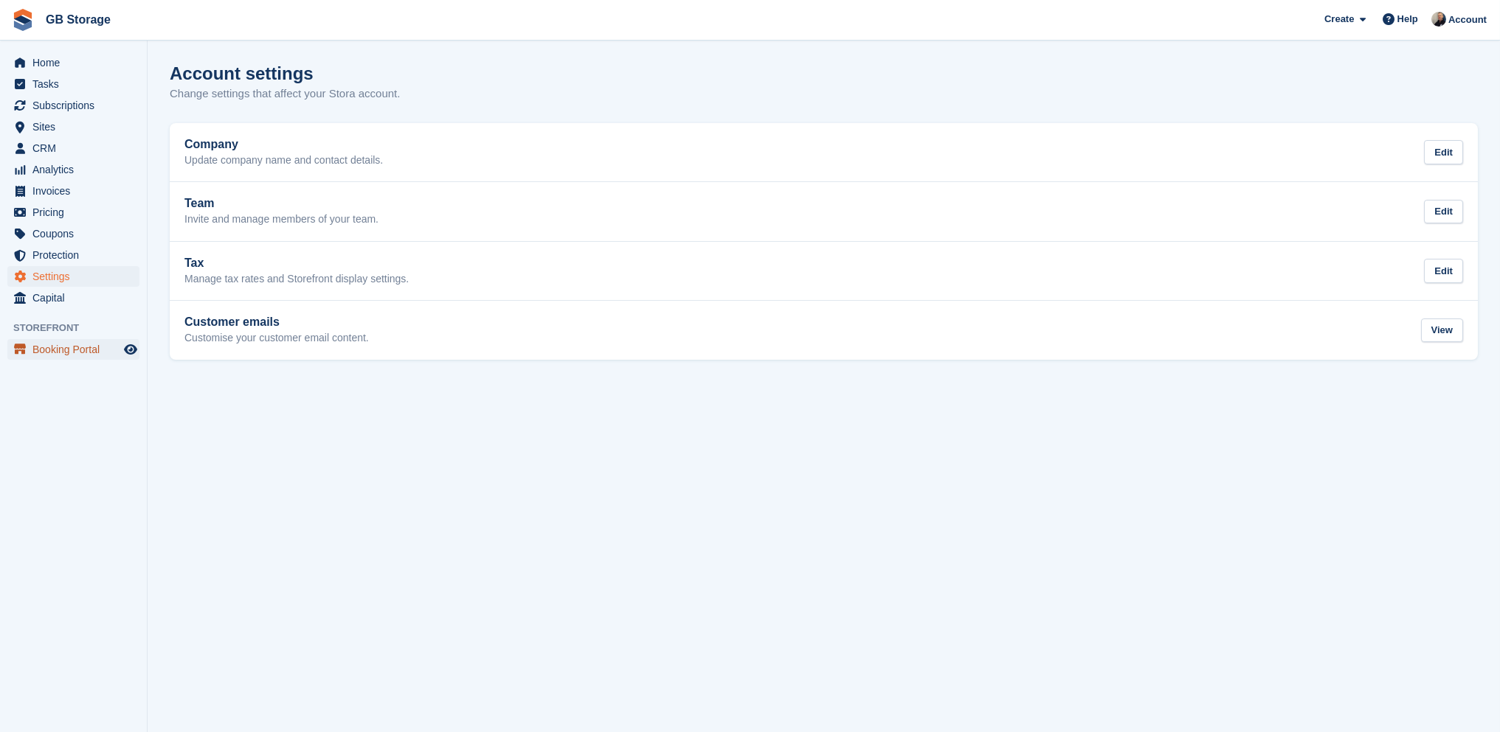
click at [60, 351] on span "Booking Portal" at bounding box center [76, 349] width 89 height 21
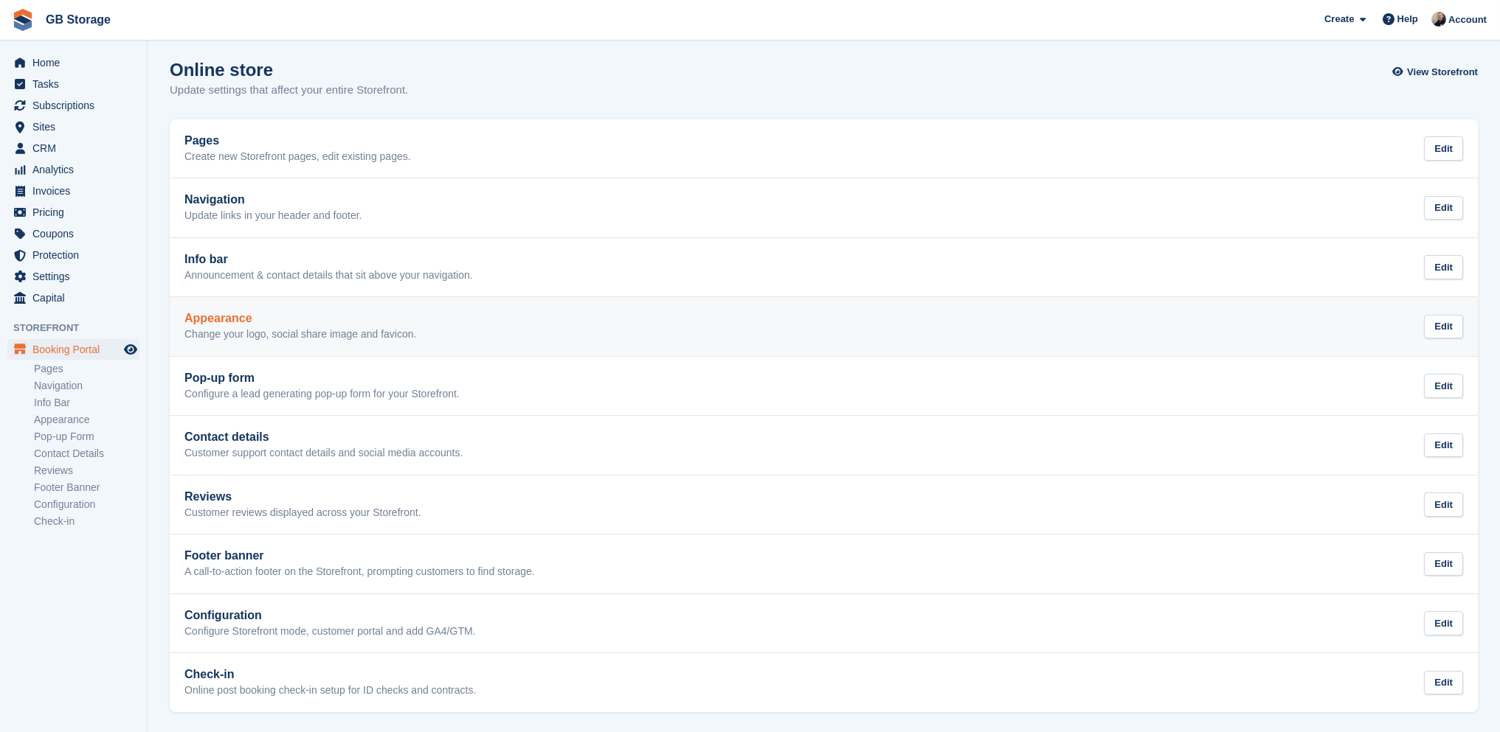
scroll to position [5, 0]
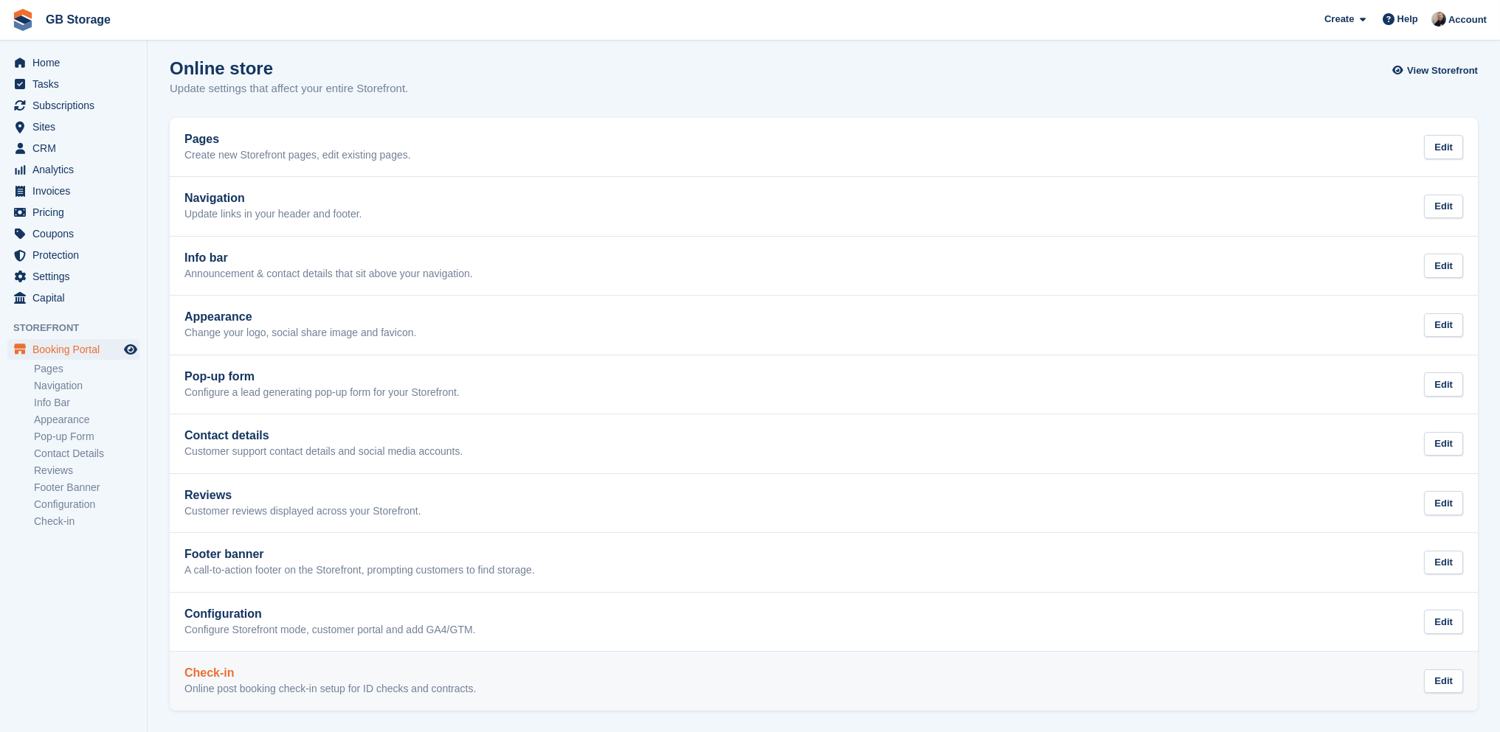
click at [611, 664] on link "Check-in Online post booking check-in setup for ID checks and contracts. Edit" at bounding box center [824, 681] width 1308 height 59
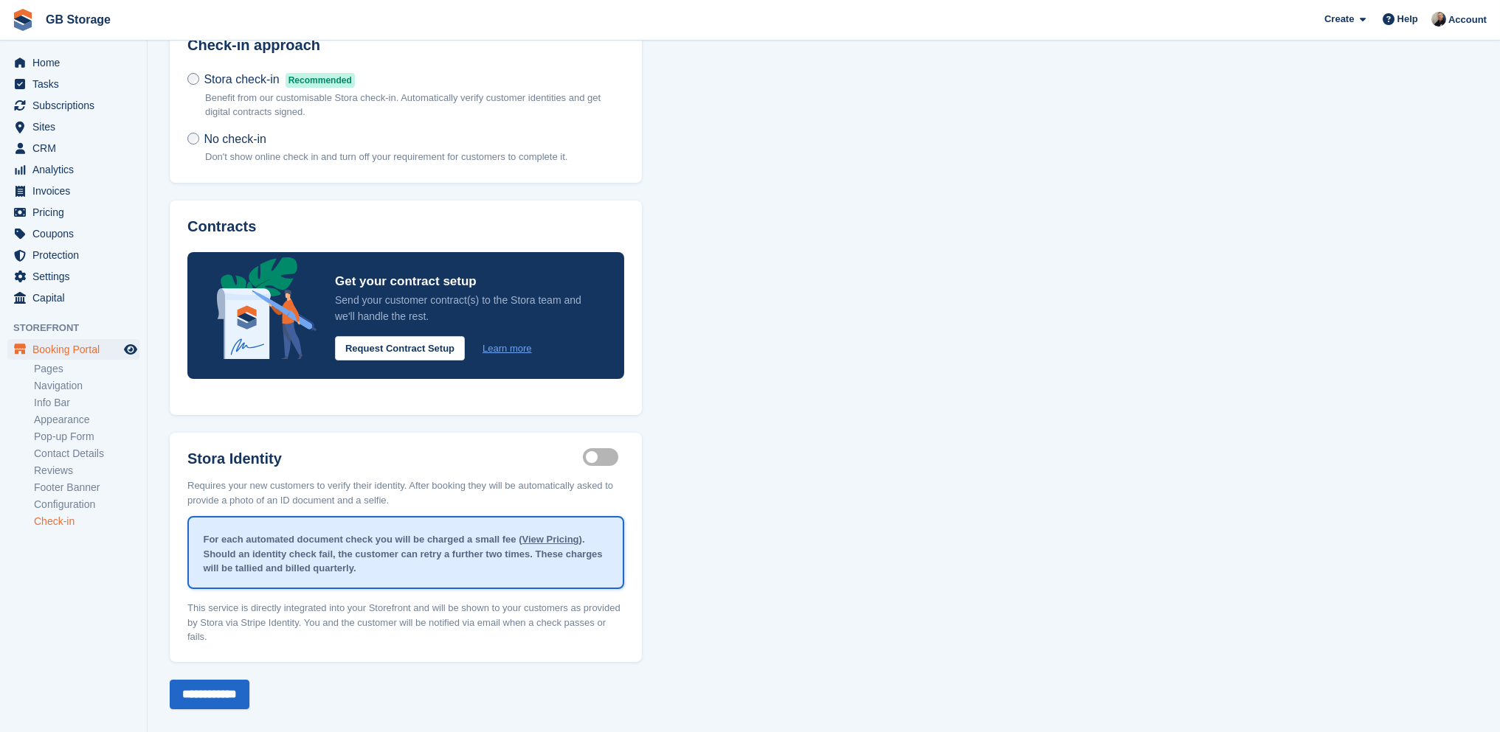
scroll to position [85, 0]
click at [103, 505] on link "Configuration" at bounding box center [86, 505] width 105 height 14
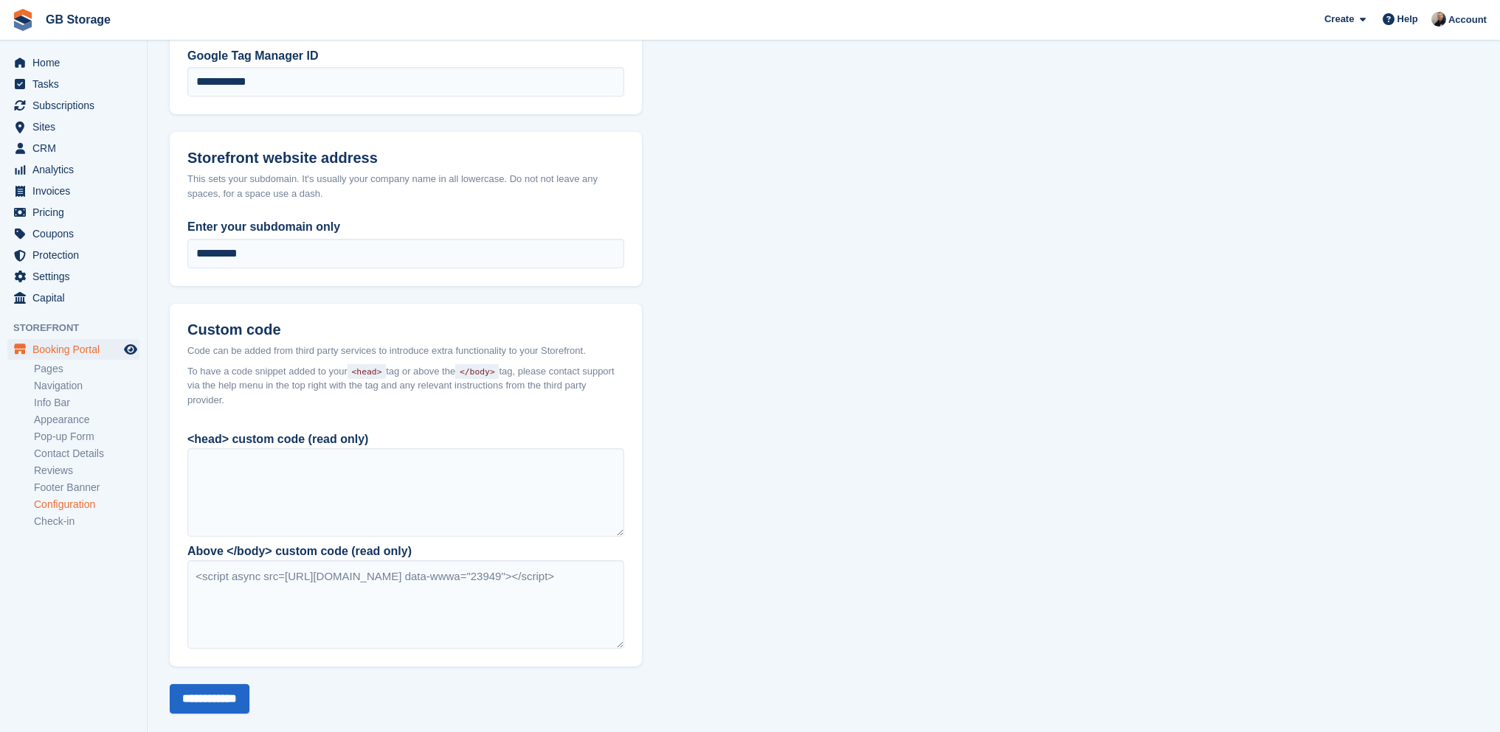
scroll to position [949, 0]
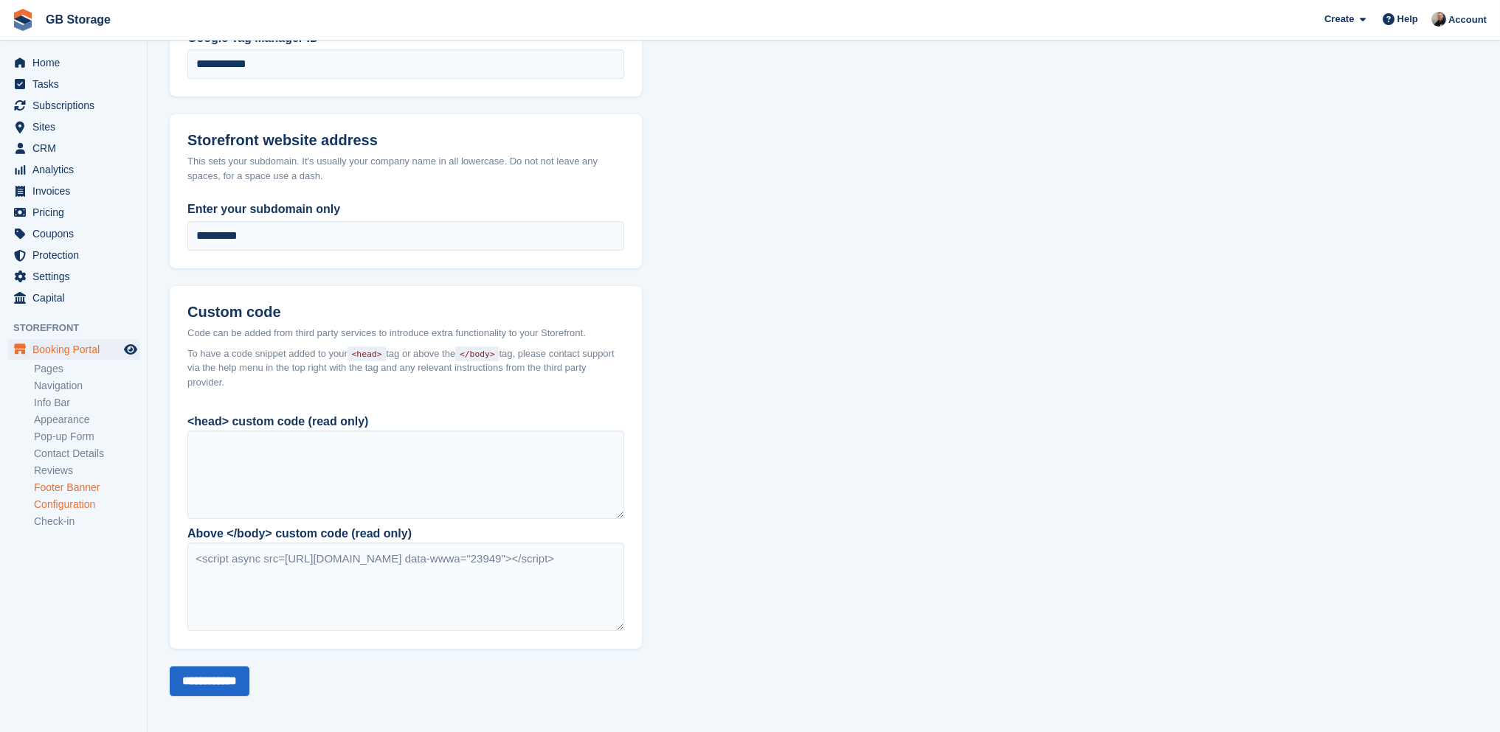
click at [85, 485] on link "Footer Banner" at bounding box center [86, 488] width 105 height 14
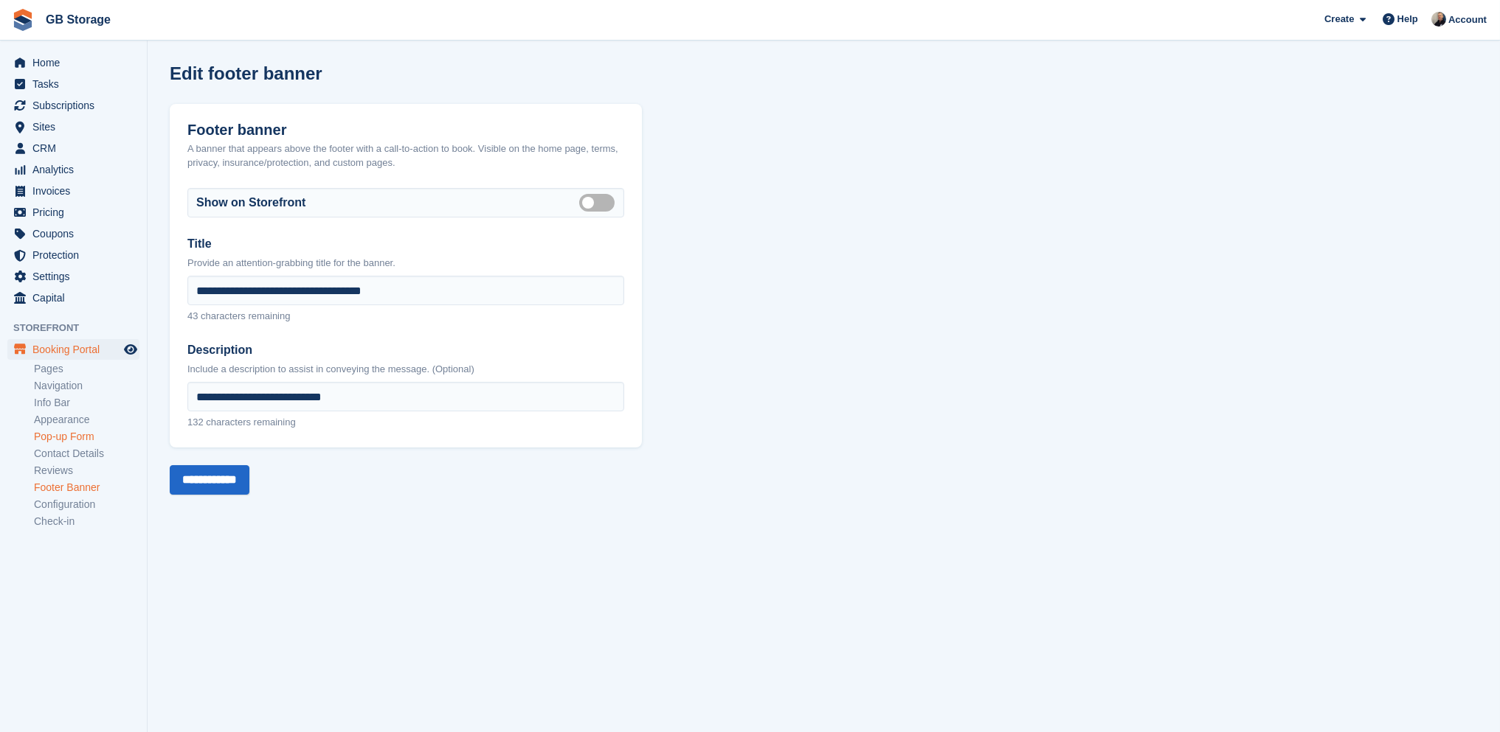
click at [90, 431] on link "Pop-up Form" at bounding box center [86, 437] width 105 height 14
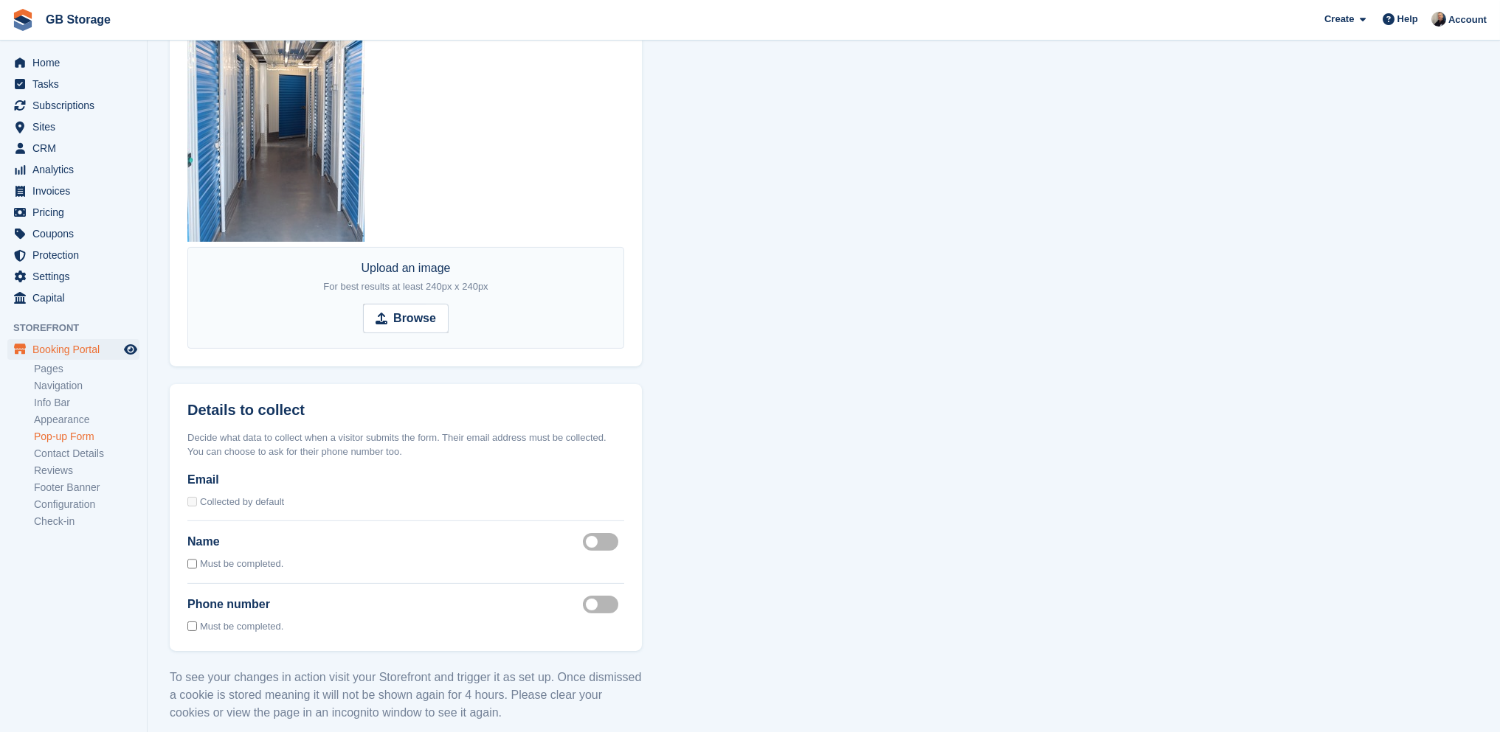
scroll to position [1401, 0]
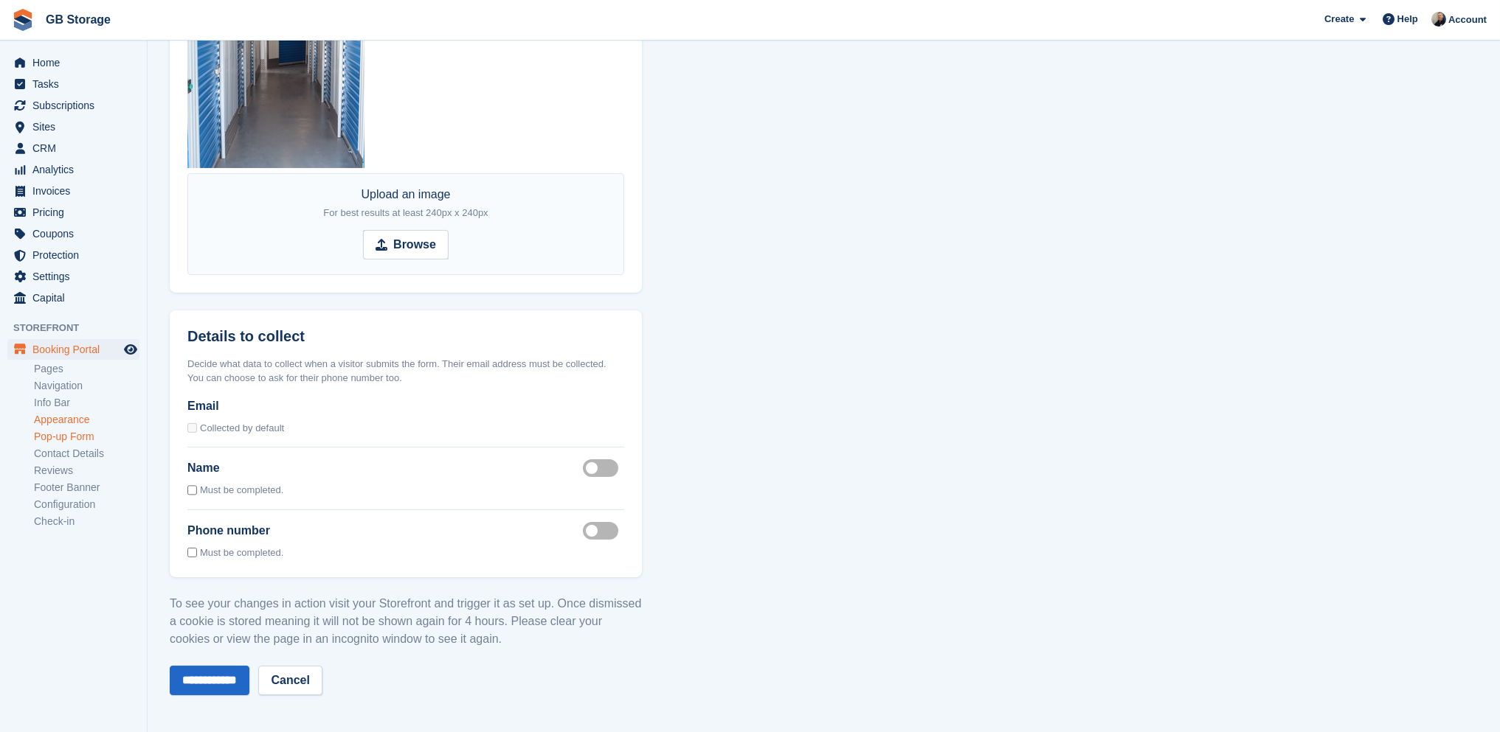
click at [92, 420] on link "Appearance" at bounding box center [86, 420] width 105 height 14
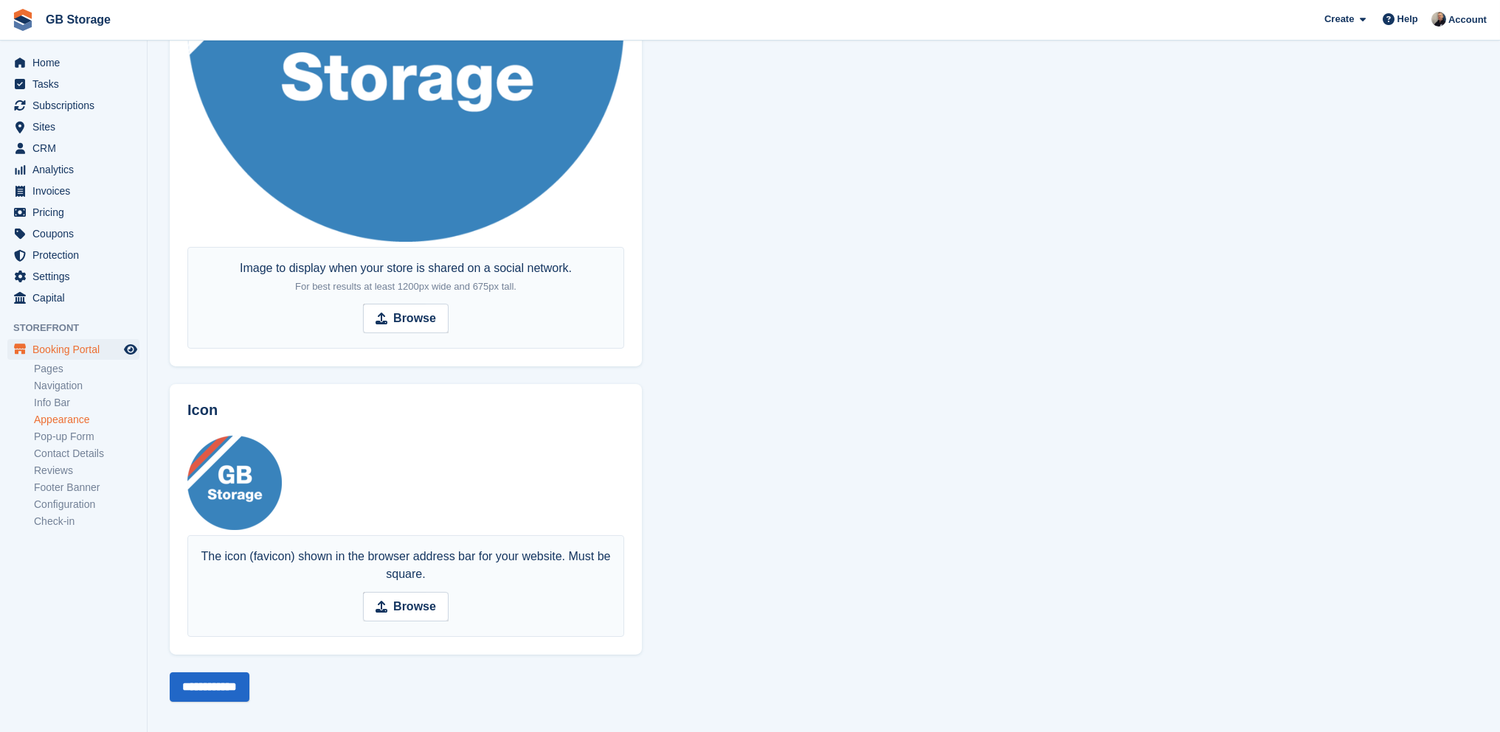
scroll to position [938, 0]
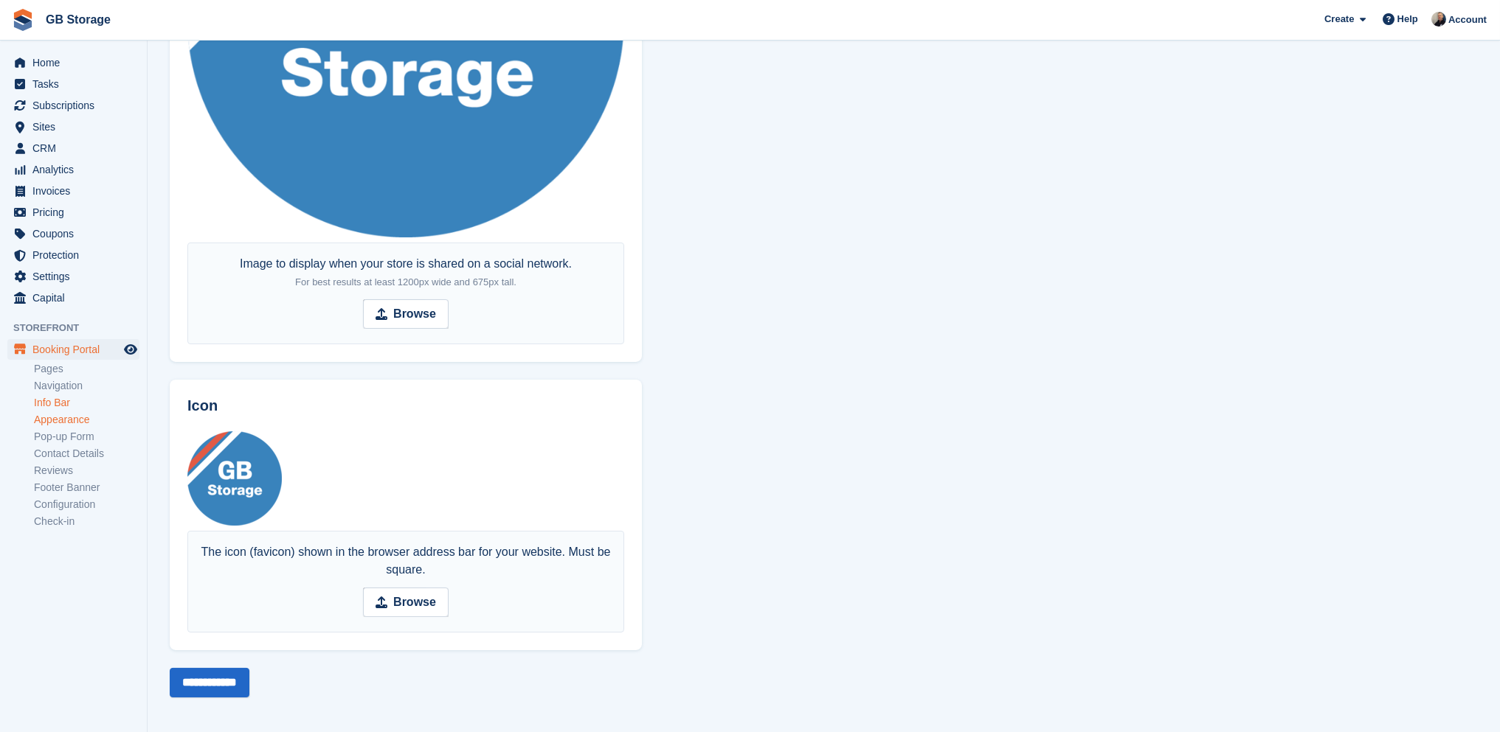
click at [74, 403] on link "Info Bar" at bounding box center [86, 403] width 105 height 14
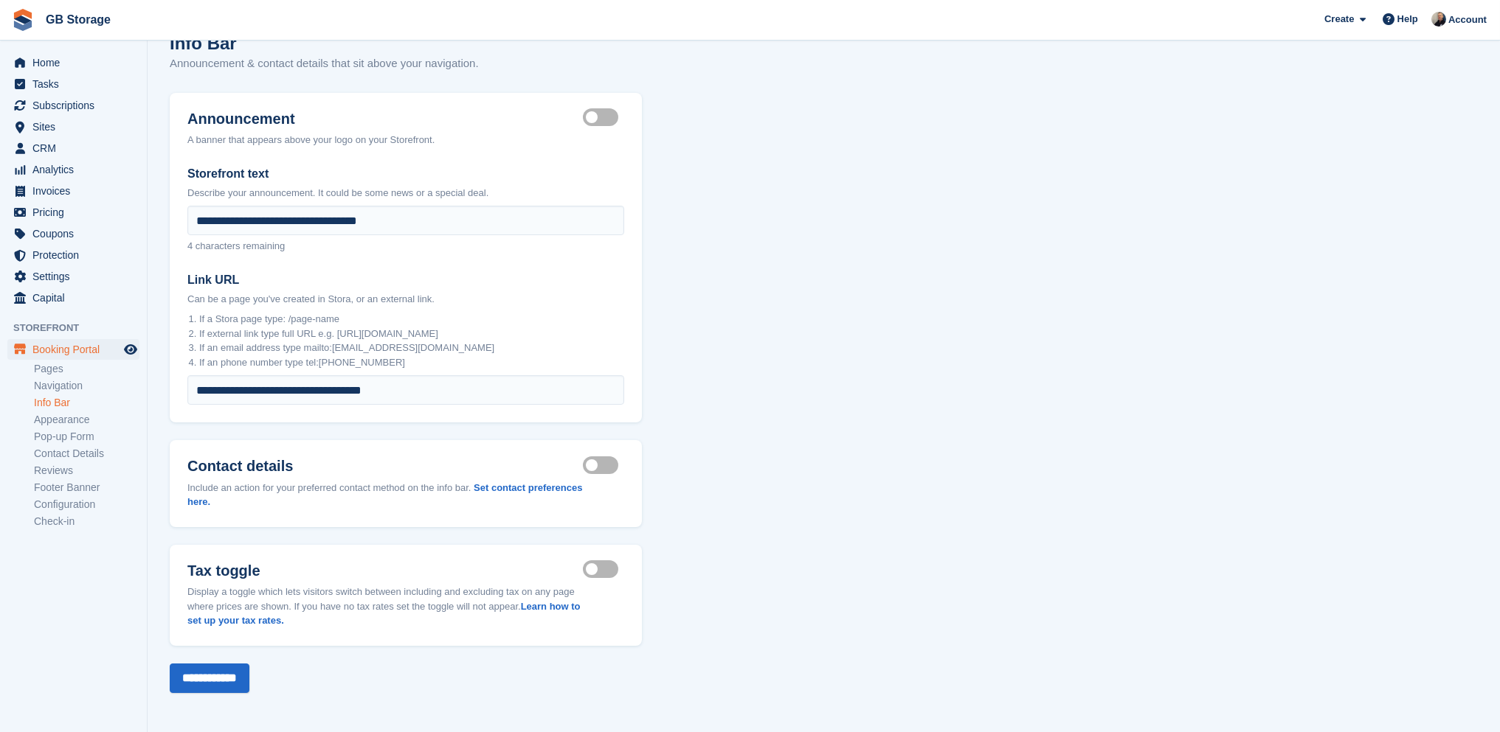
scroll to position [30, 0]
click at [78, 383] on link "Navigation" at bounding box center [86, 386] width 105 height 14
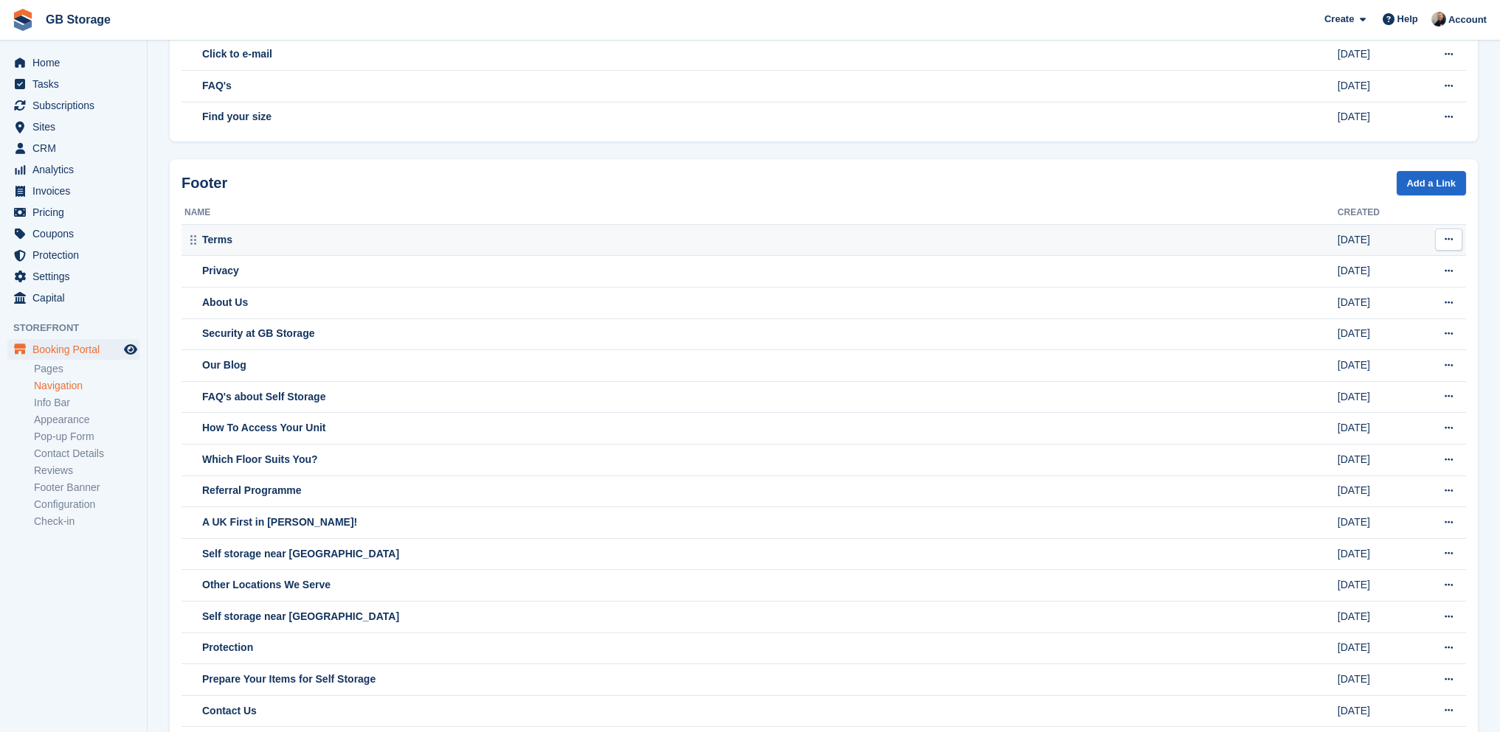
scroll to position [221, 0]
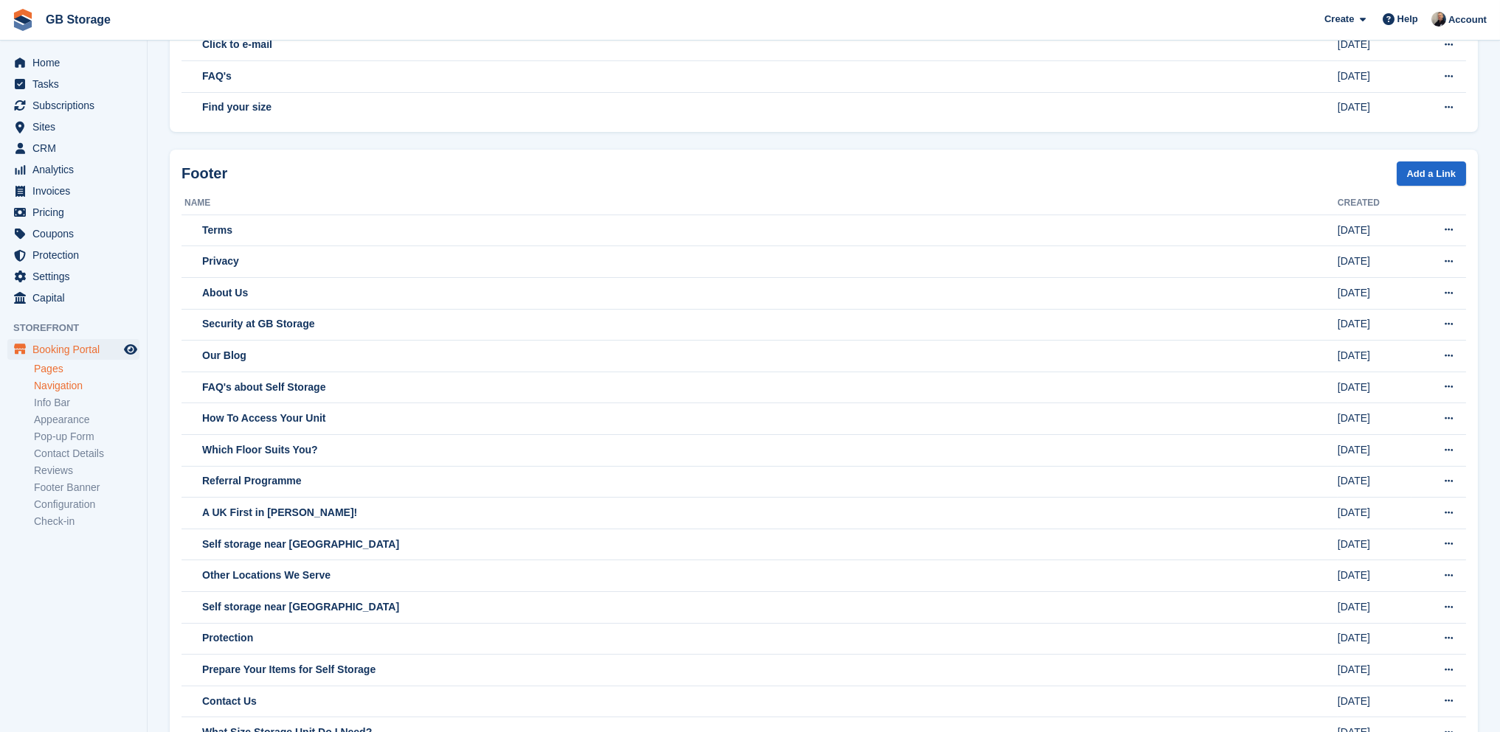
click at [66, 365] on link "Pages" at bounding box center [86, 369] width 105 height 14
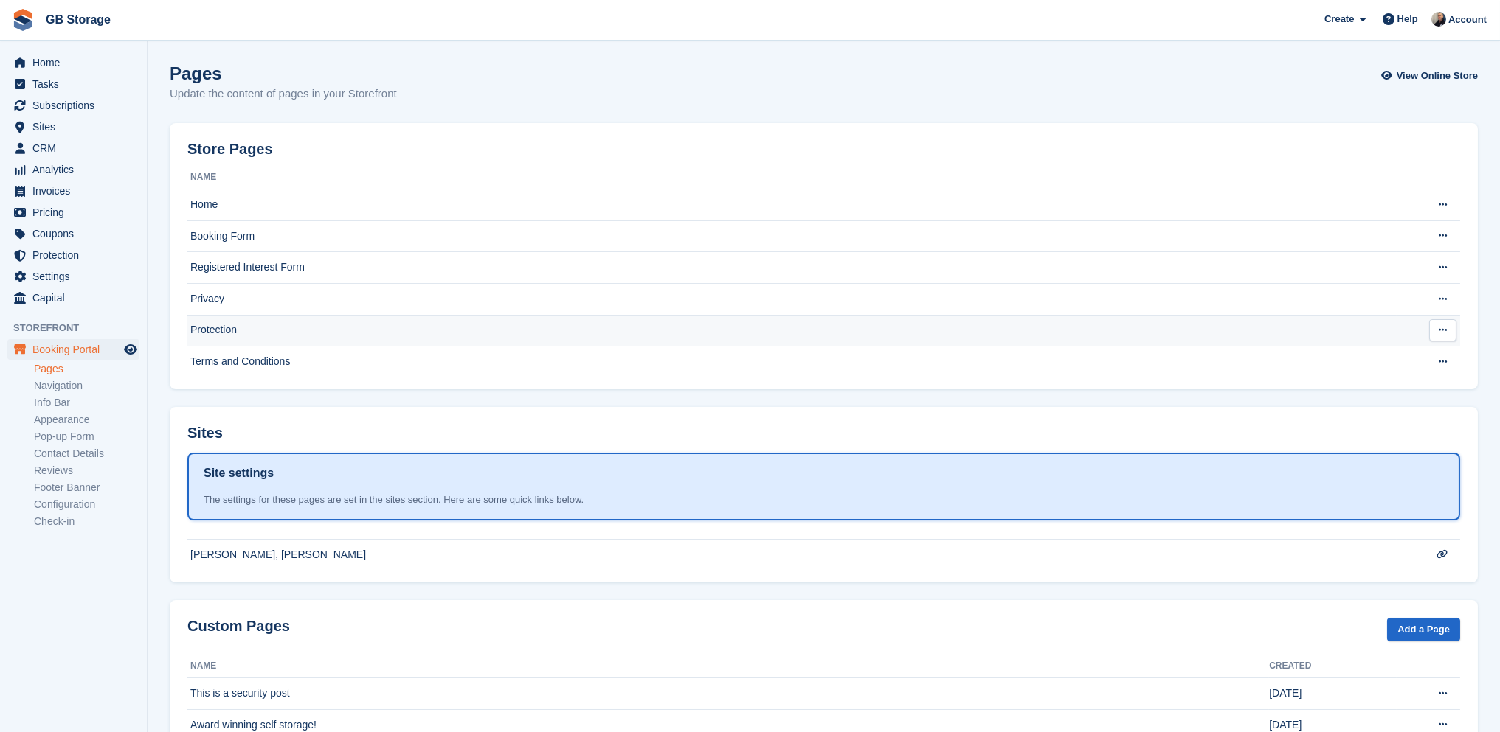
click at [288, 322] on td "Protection" at bounding box center [791, 331] width 1209 height 32
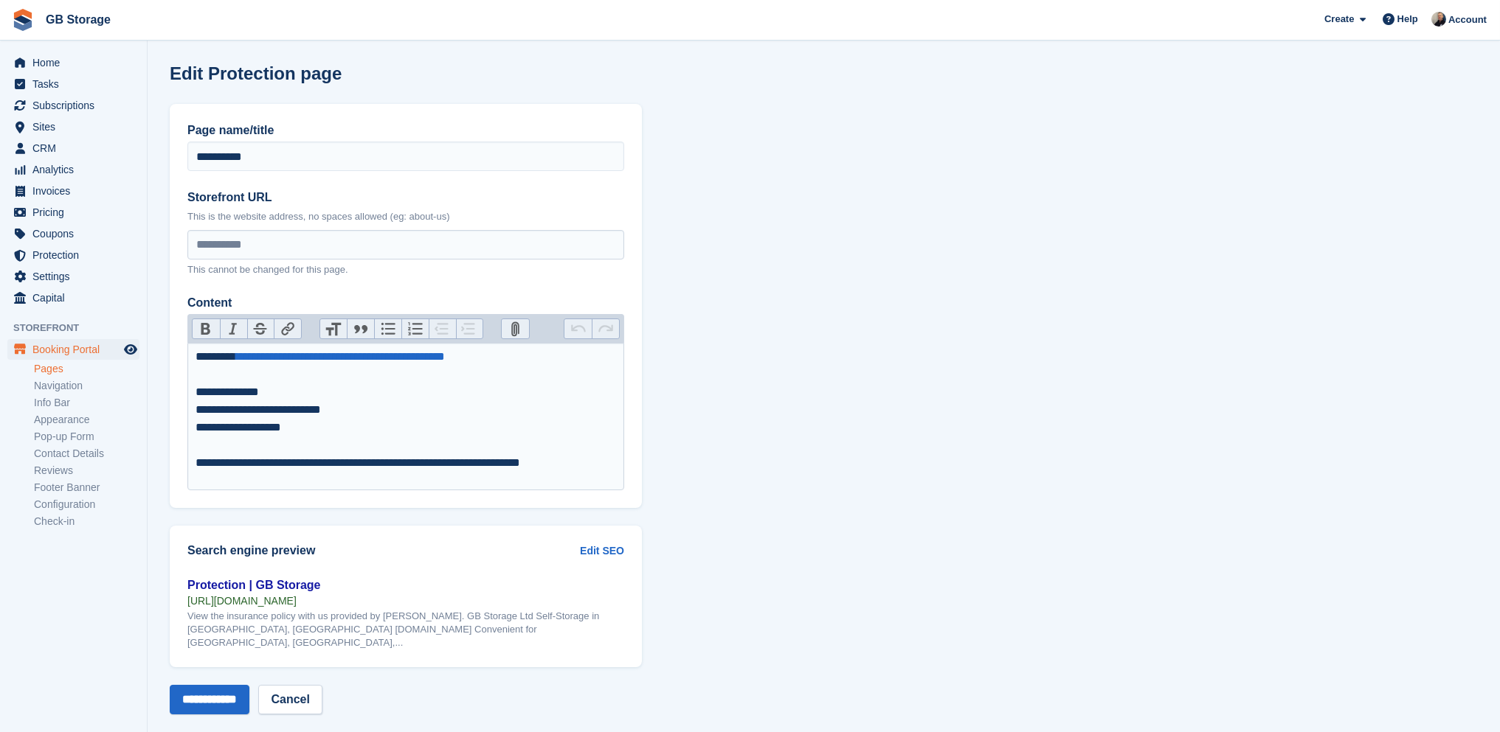
scroll to position [7, 0]
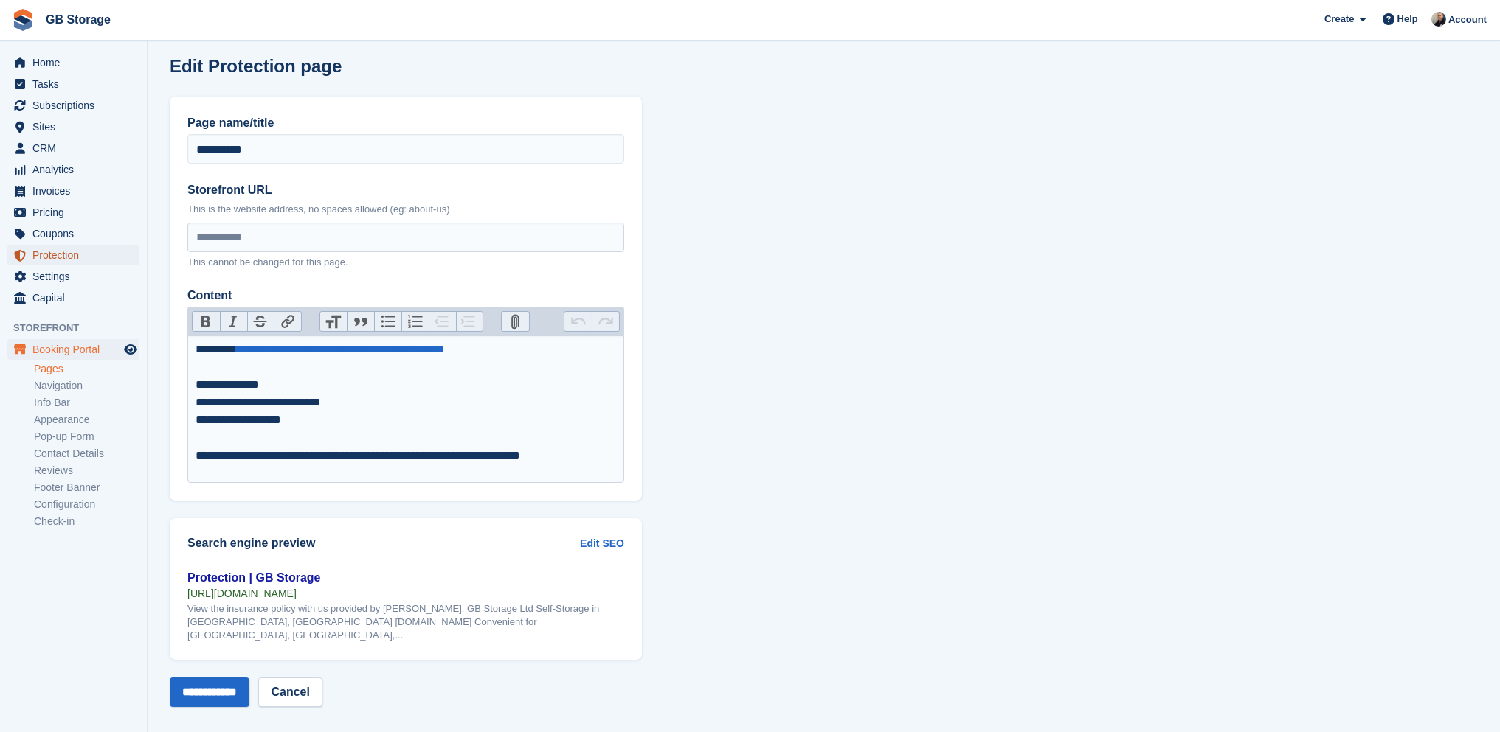
click at [61, 254] on span "Protection" at bounding box center [76, 255] width 89 height 21
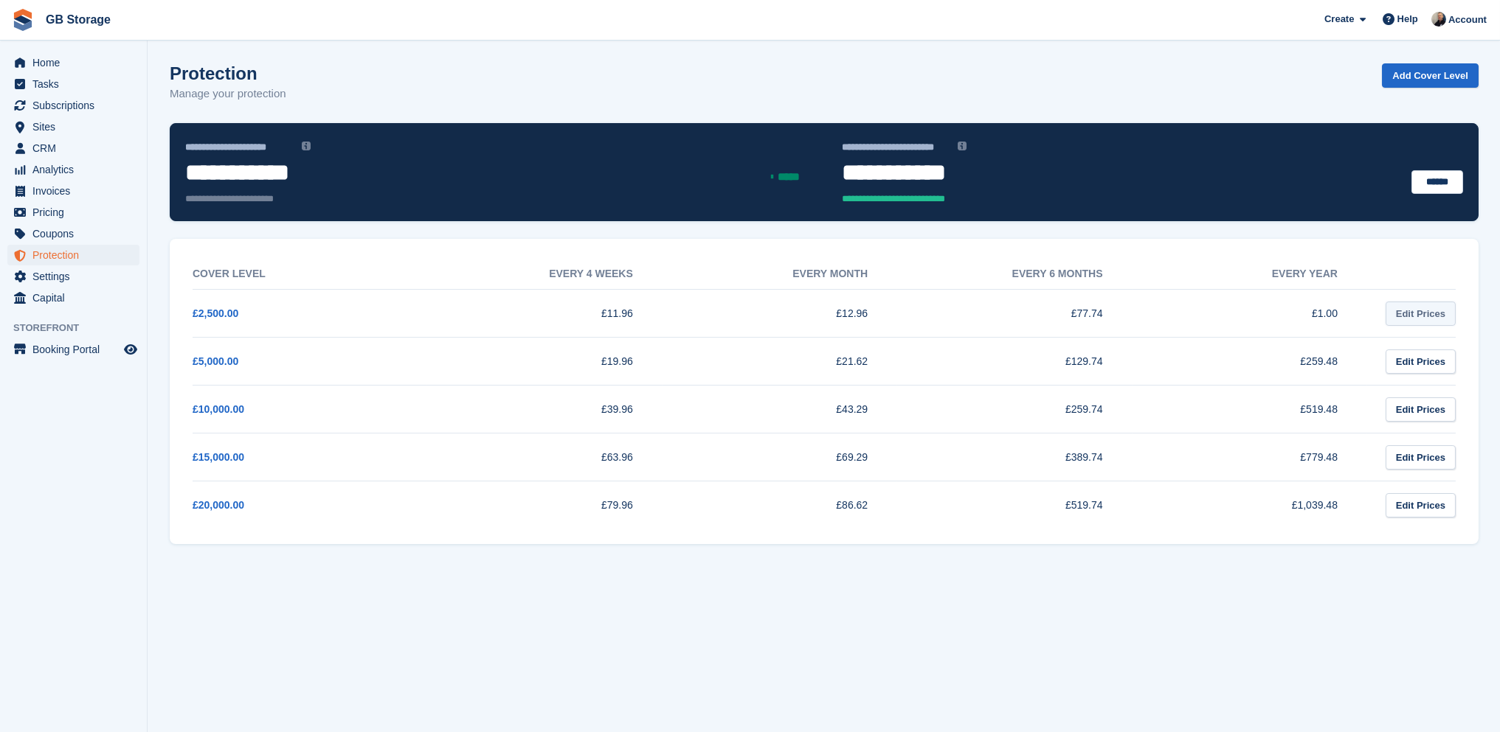
click at [1432, 311] on link "Edit Prices" at bounding box center [1420, 314] width 70 height 24
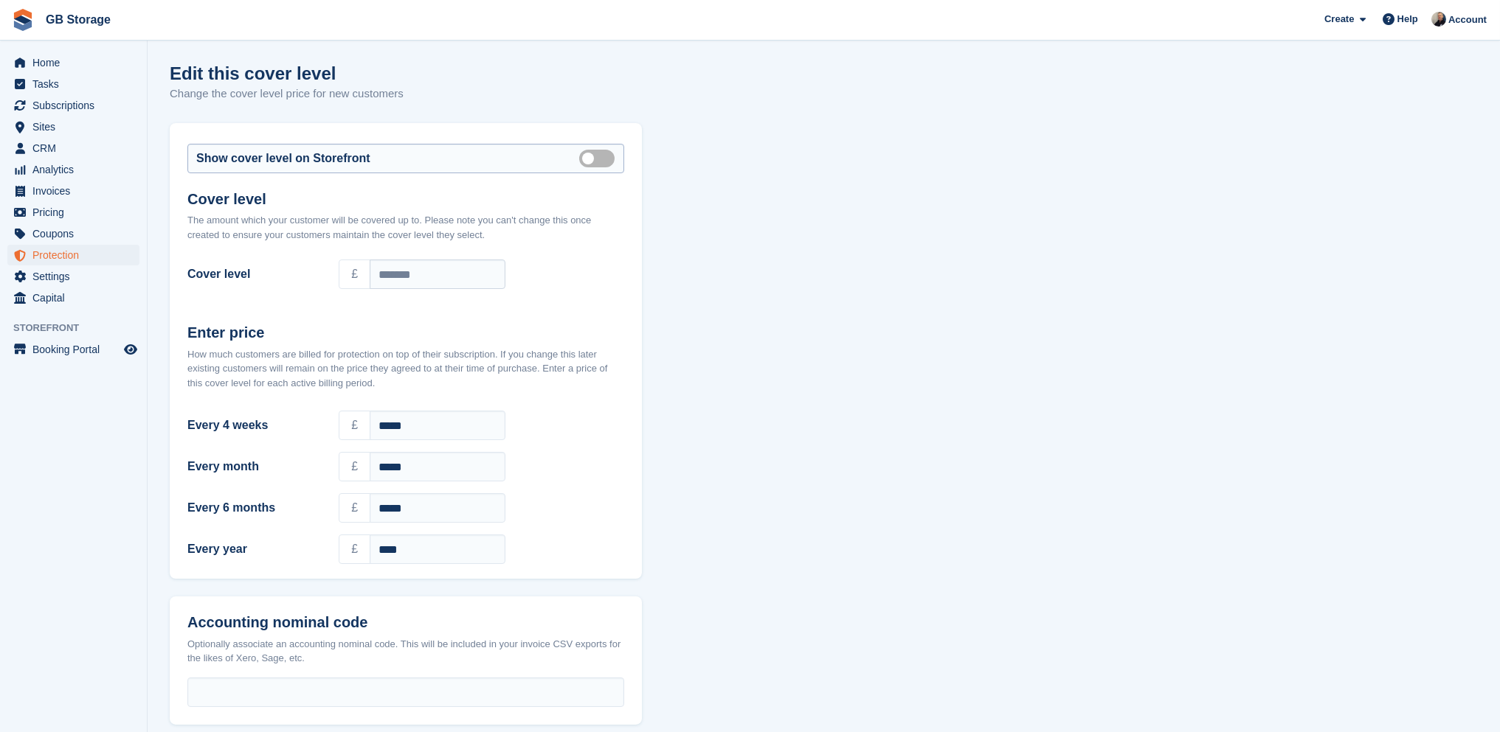
click at [600, 159] on label "Show on store front" at bounding box center [599, 158] width 41 height 2
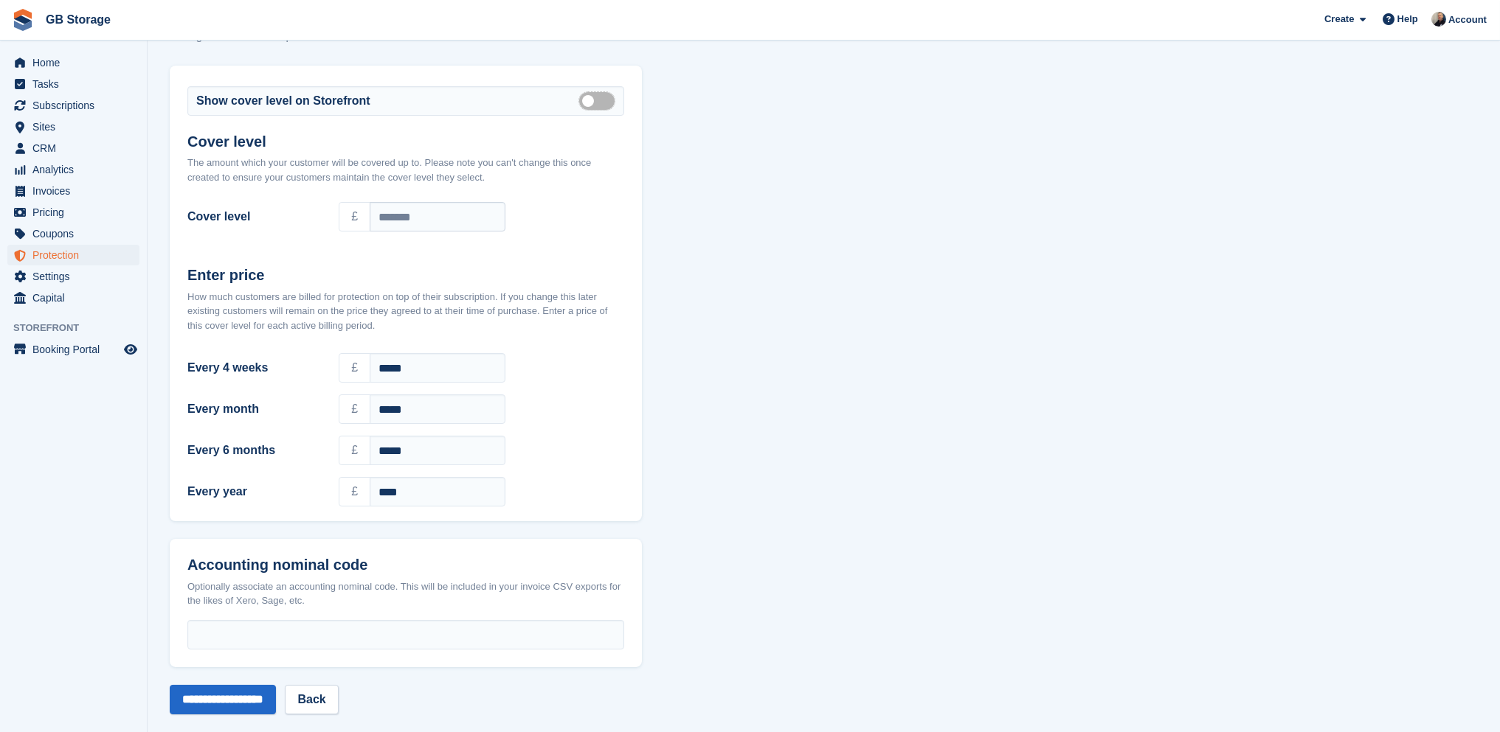
scroll to position [73, 0]
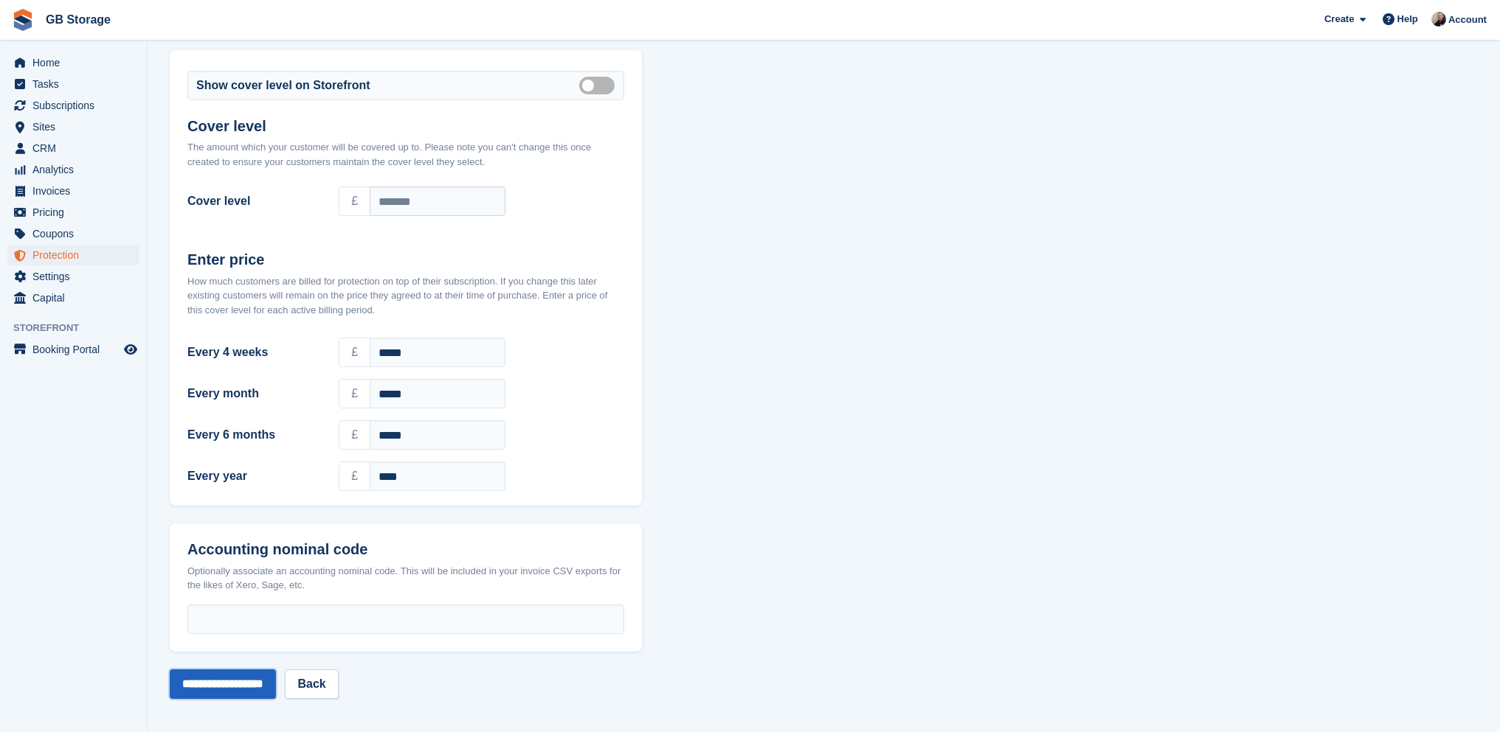
click at [231, 685] on input "**********" at bounding box center [223, 685] width 106 height 30
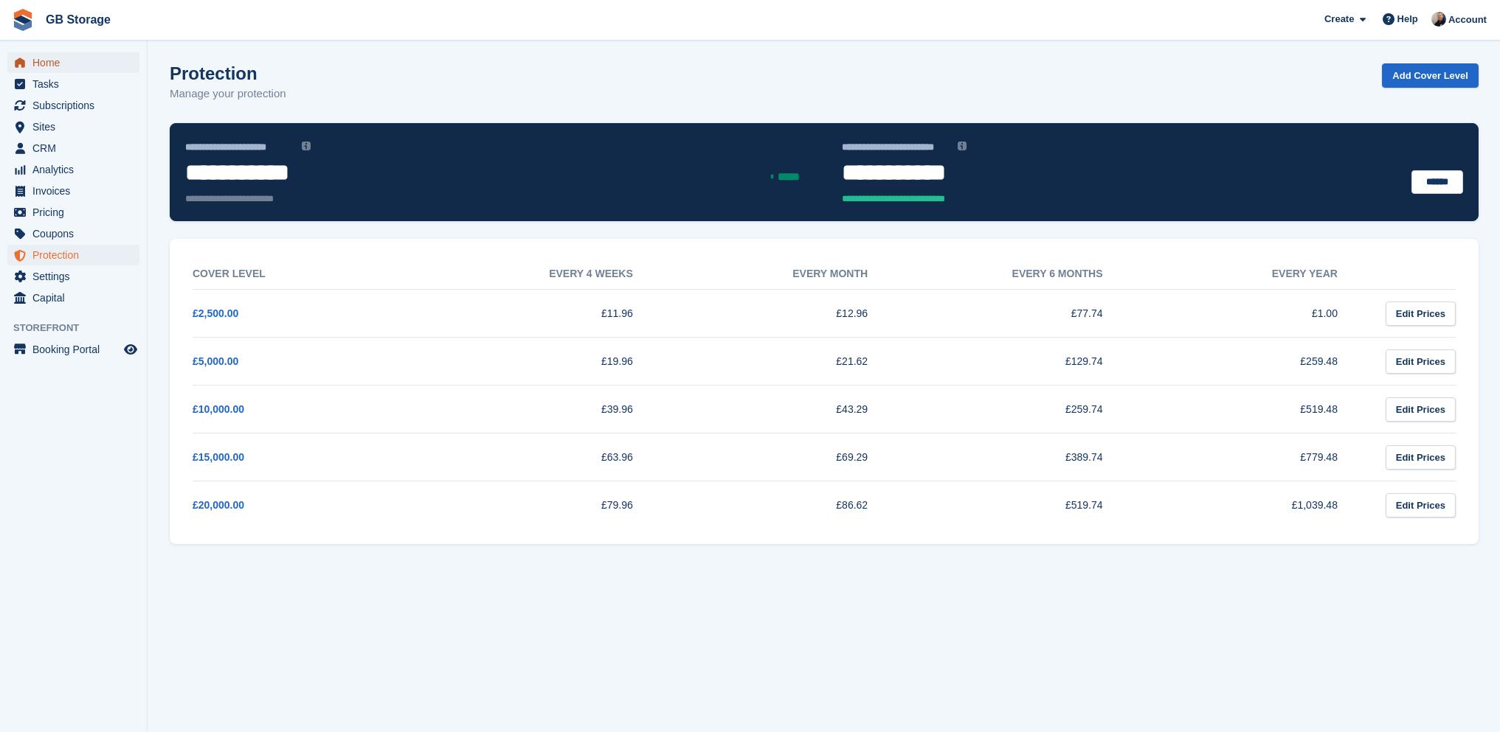
click at [63, 68] on span "Home" at bounding box center [76, 62] width 89 height 21
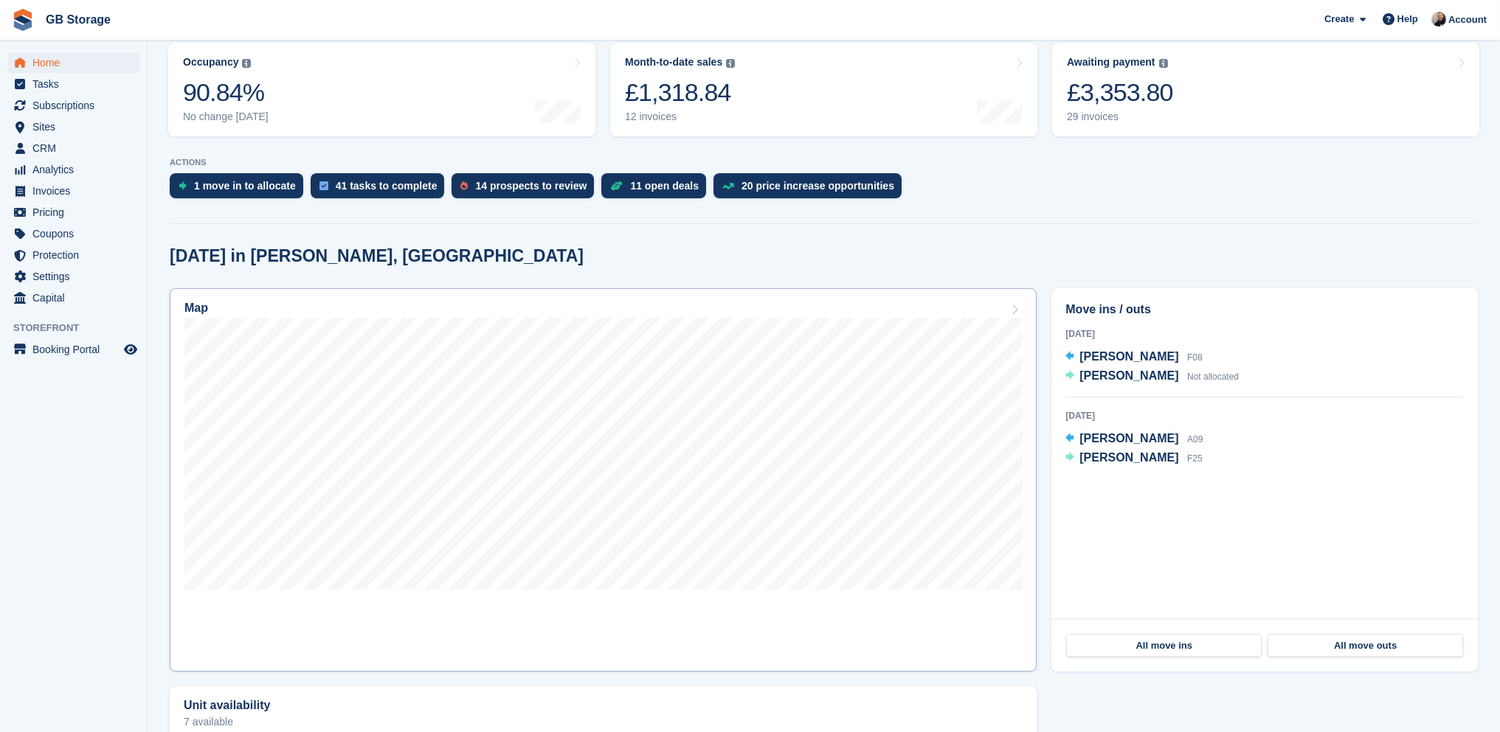
scroll to position [221, 0]
